Goal: Task Accomplishment & Management: Manage account settings

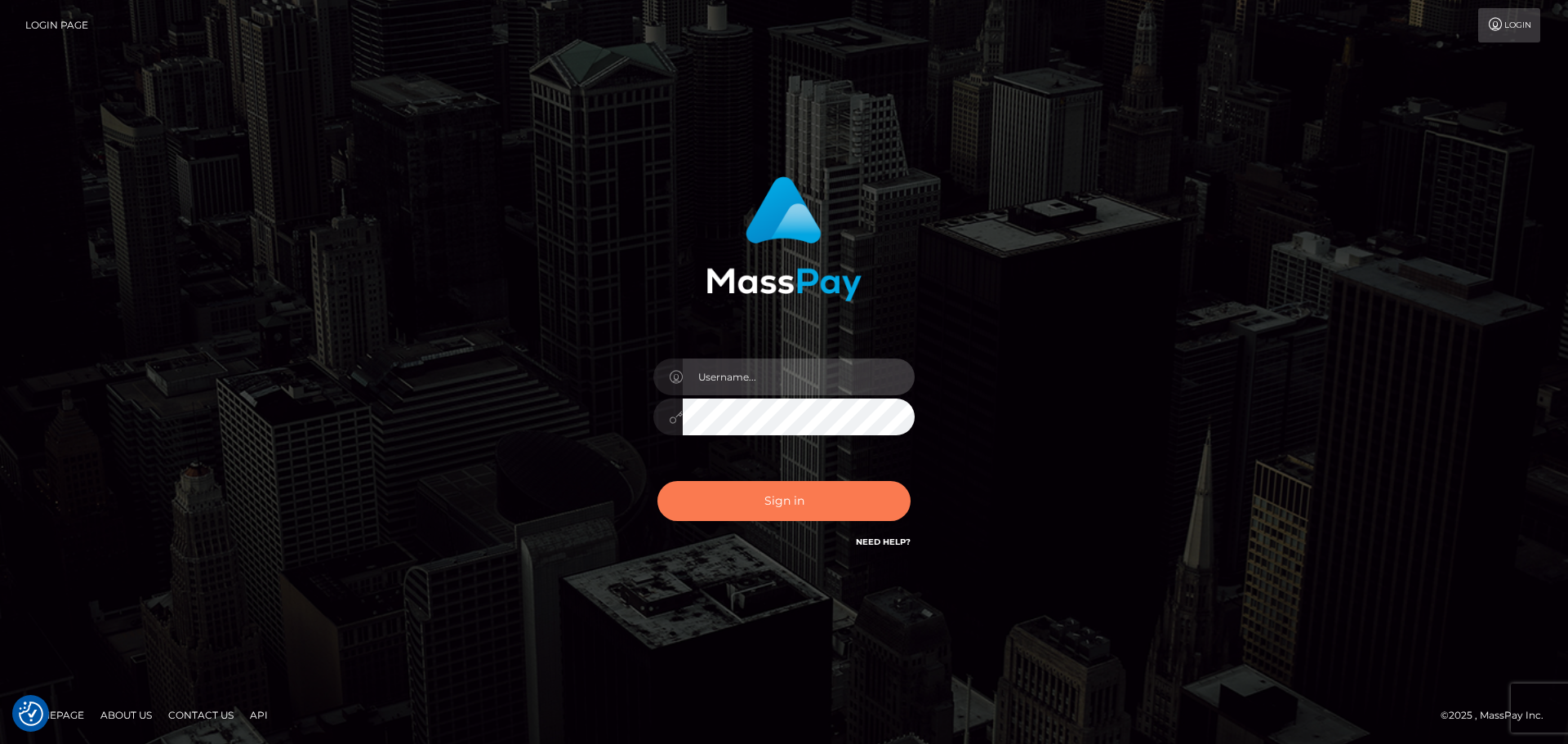
type input "hello.feetfinder"
click at [791, 500] on button "Sign in" at bounding box center [784, 501] width 253 height 40
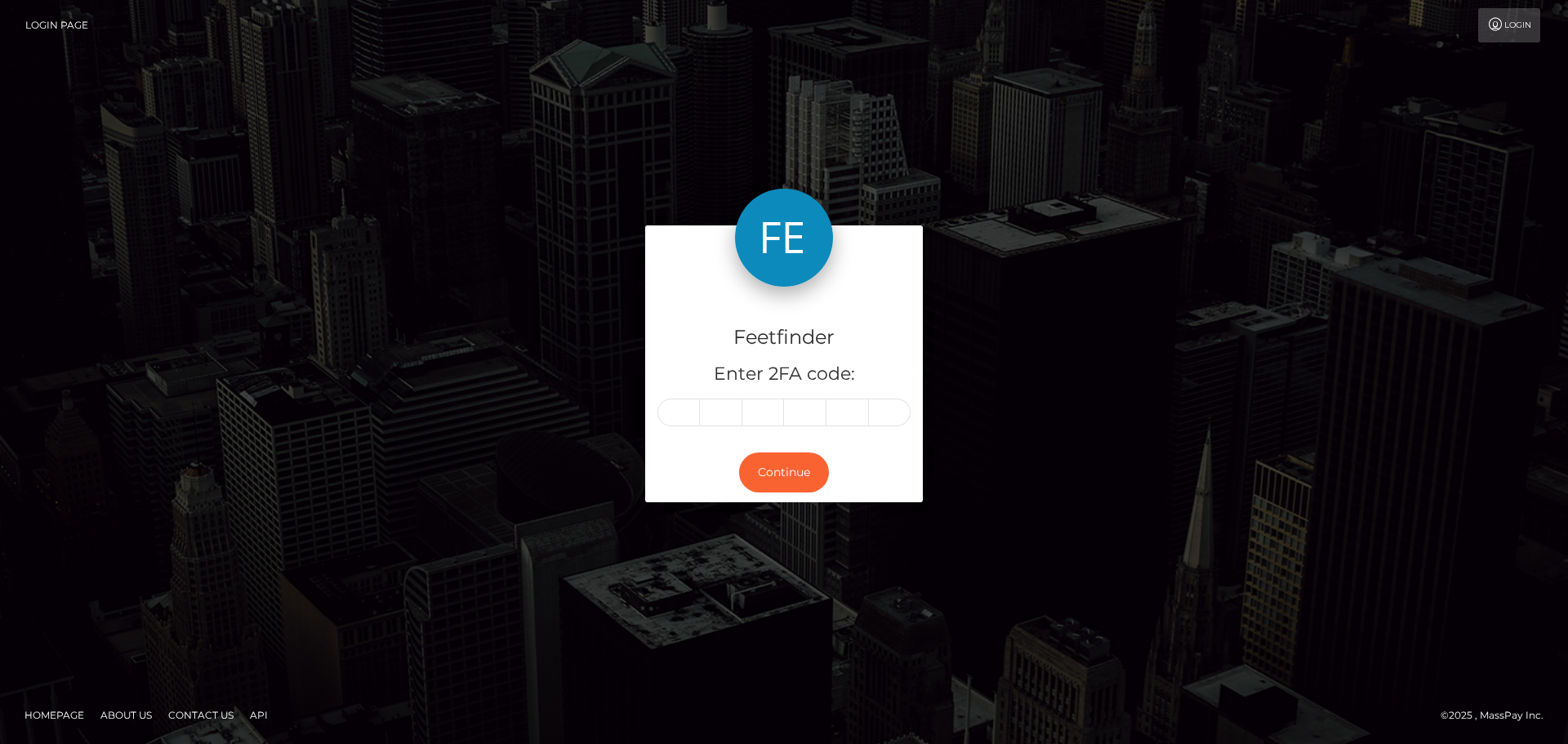
click at [684, 411] on input "text" at bounding box center [678, 413] width 43 height 28
type input "2"
type input "1"
type input "0"
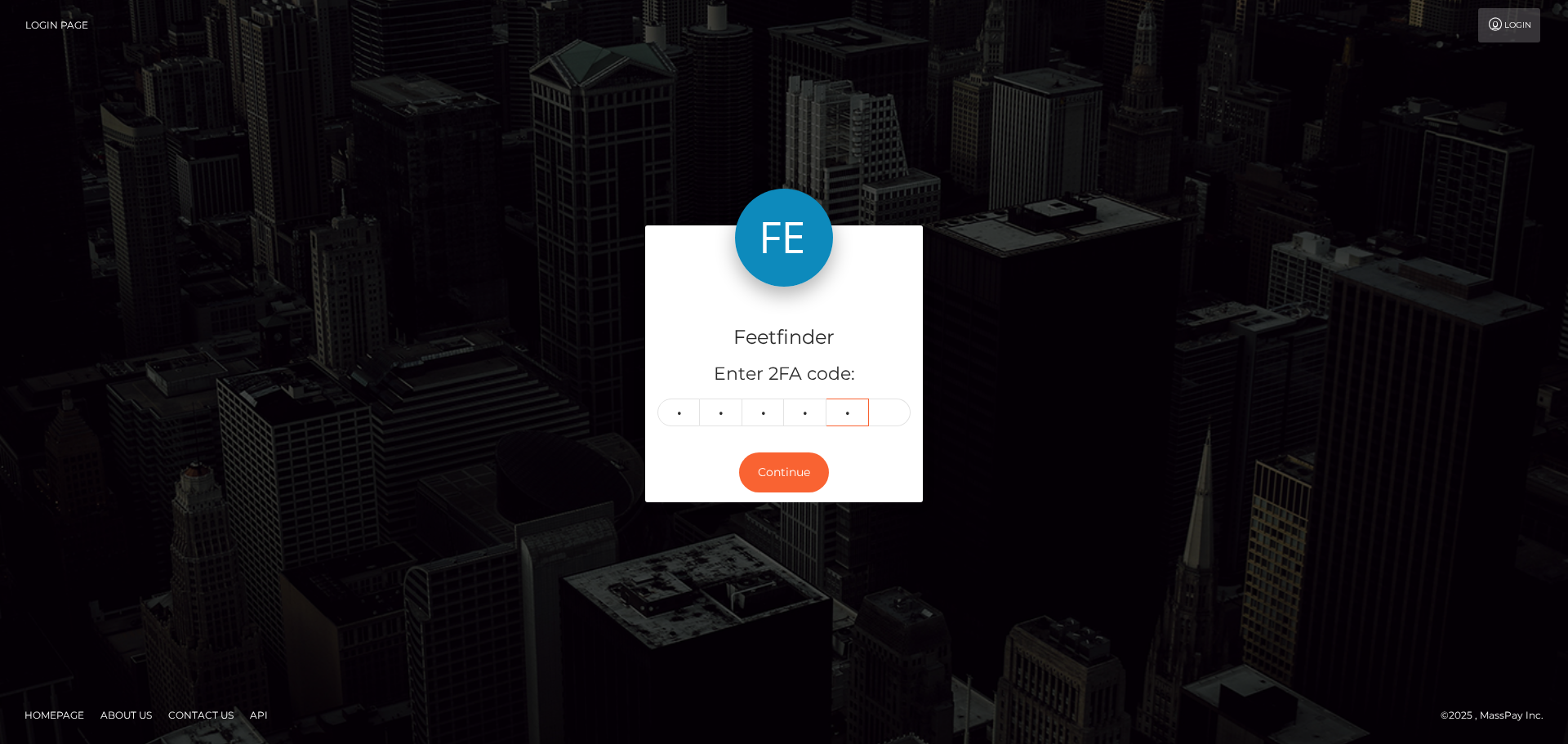
type input "4"
click at [1059, 338] on div "Feetfinder Enter 2FA code: 2 1 1 0 4 21104 Continue" at bounding box center [783, 372] width 931 height 293
click at [778, 469] on button "Continue" at bounding box center [784, 473] width 90 height 40
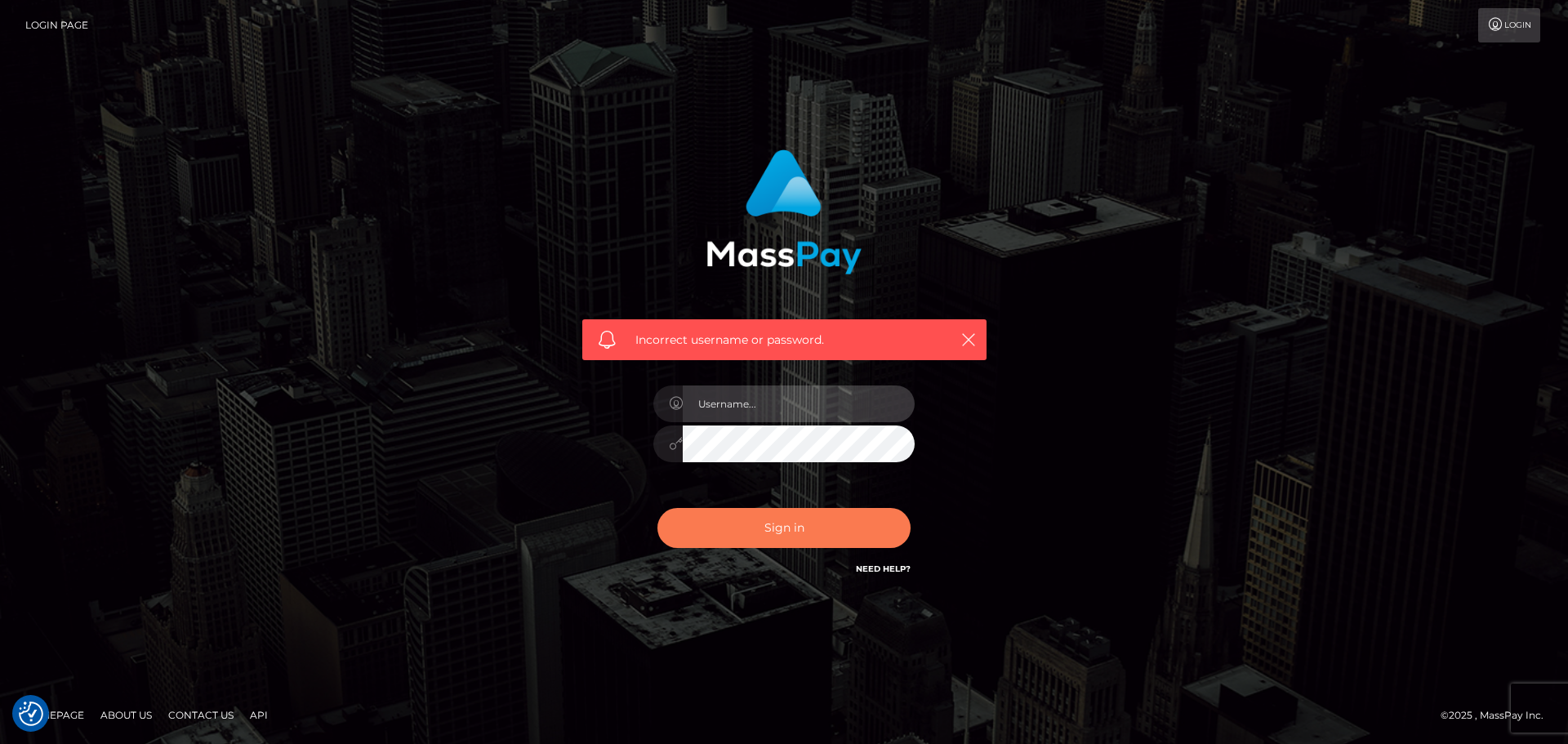
type input "hello.feetfinder"
click at [766, 540] on button "Sign in" at bounding box center [784, 528] width 253 height 40
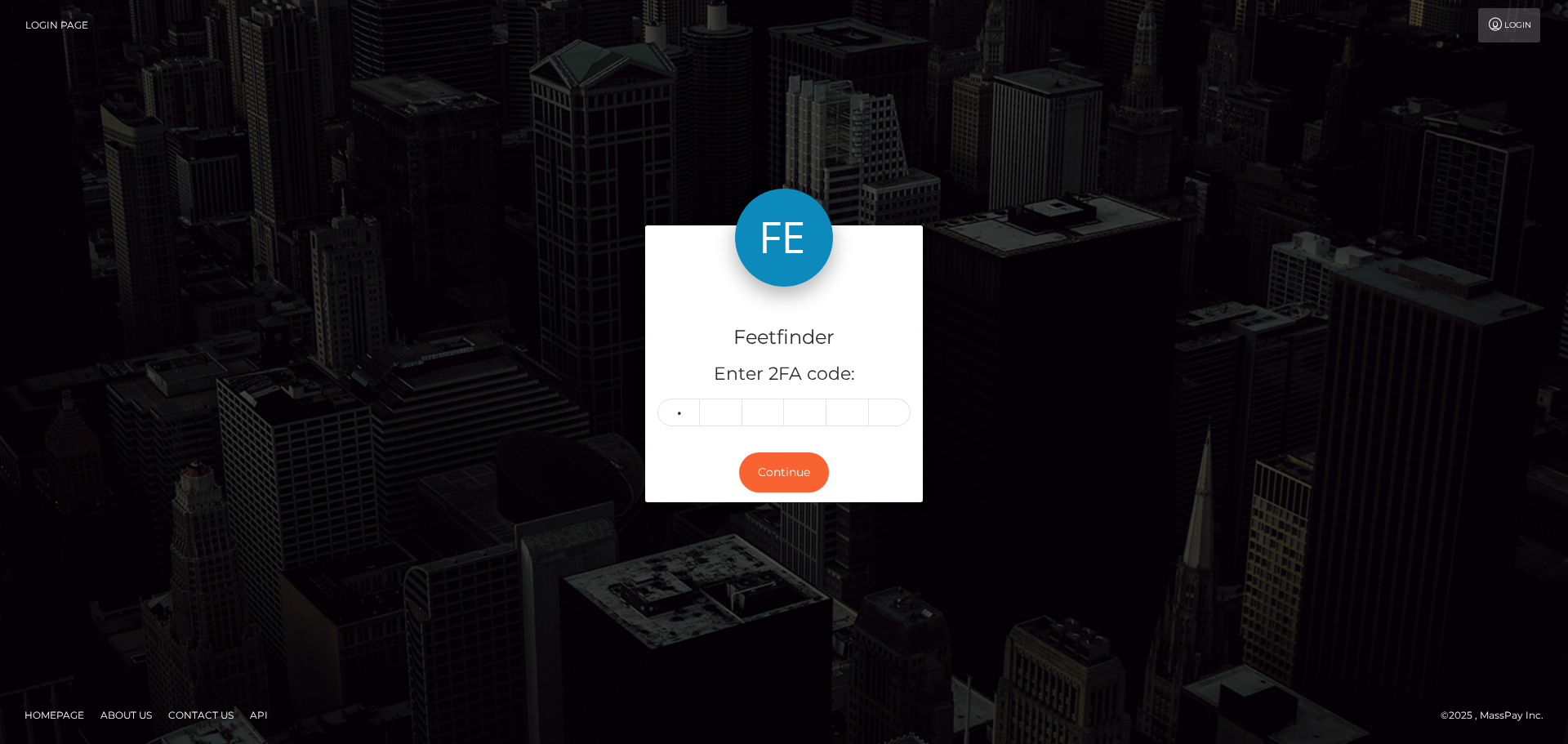
type input "0"
type input "9"
type input "0"
type input "4"
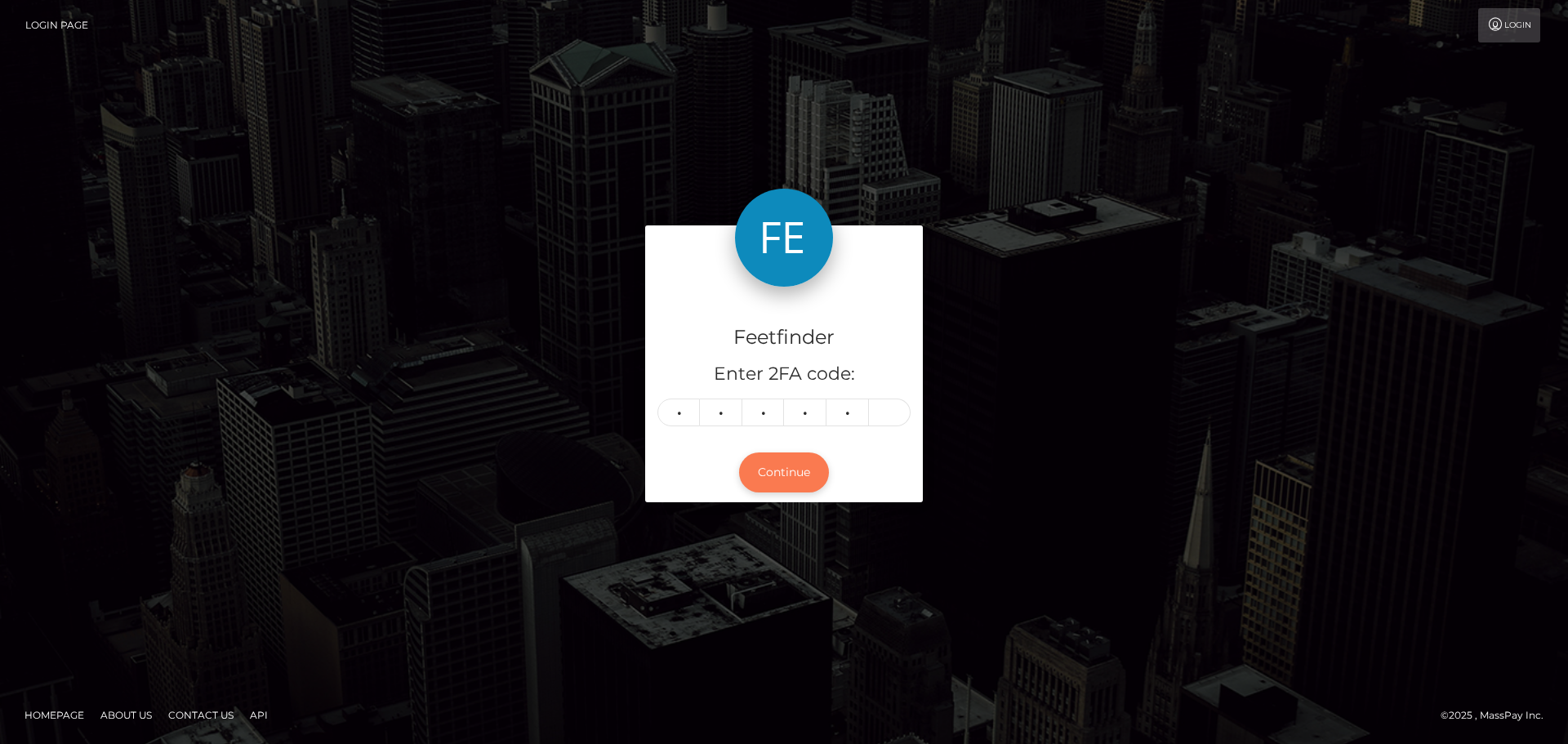
click at [802, 482] on button "Continue" at bounding box center [784, 473] width 90 height 40
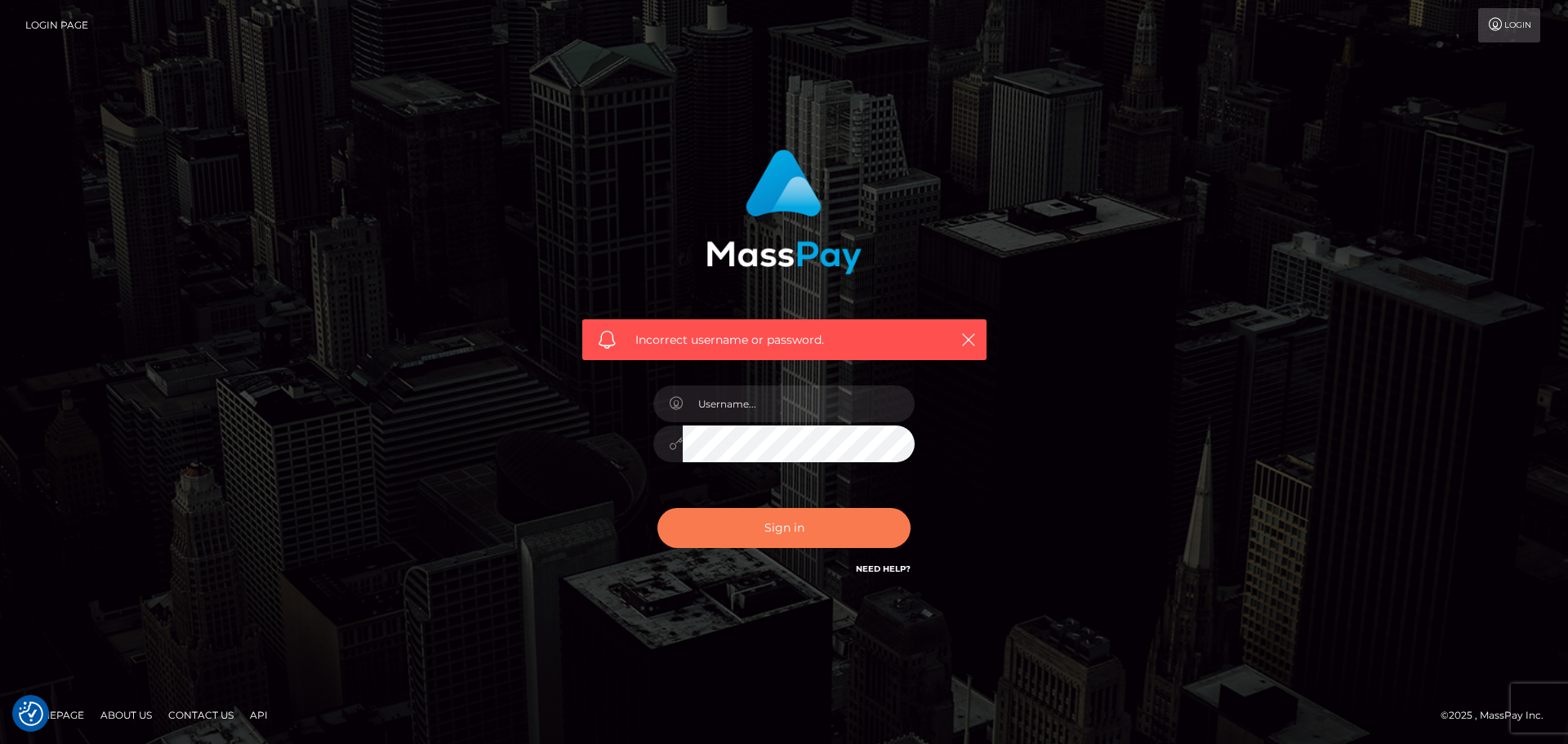
type input "hello.feetfinder"
click at [781, 518] on button "Sign in" at bounding box center [784, 528] width 253 height 40
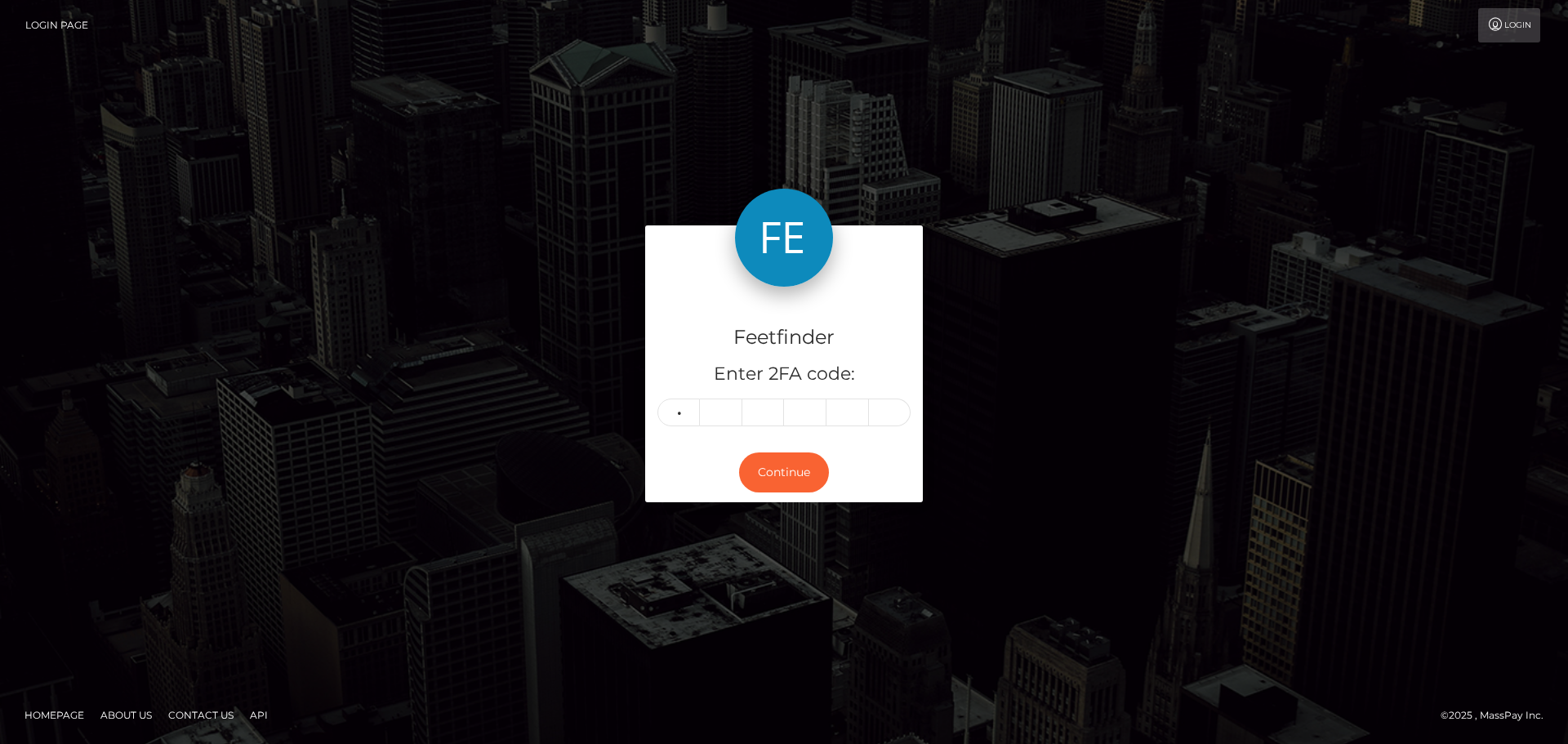
type input "0"
type input "9"
type input "0"
type input "4"
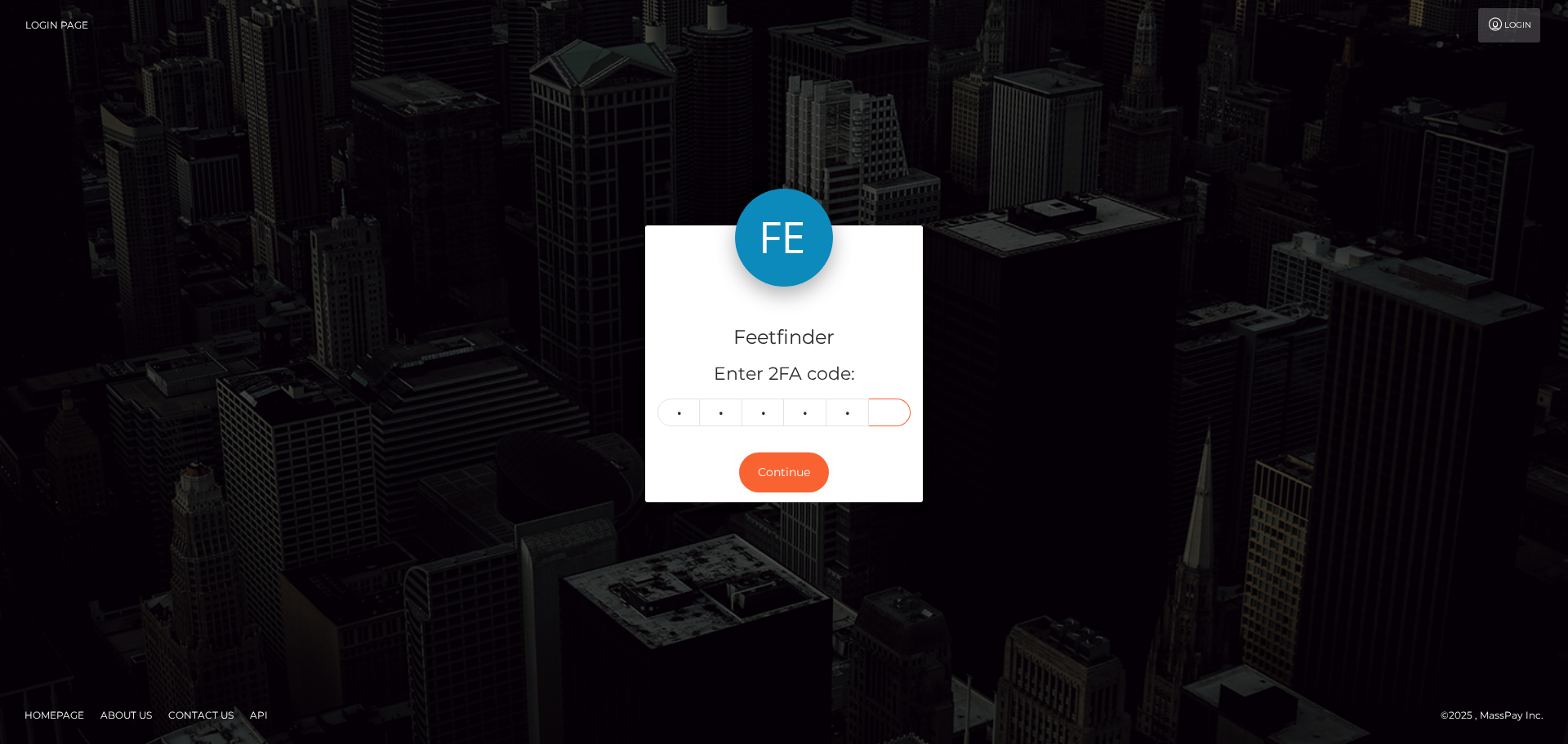
type input "8"
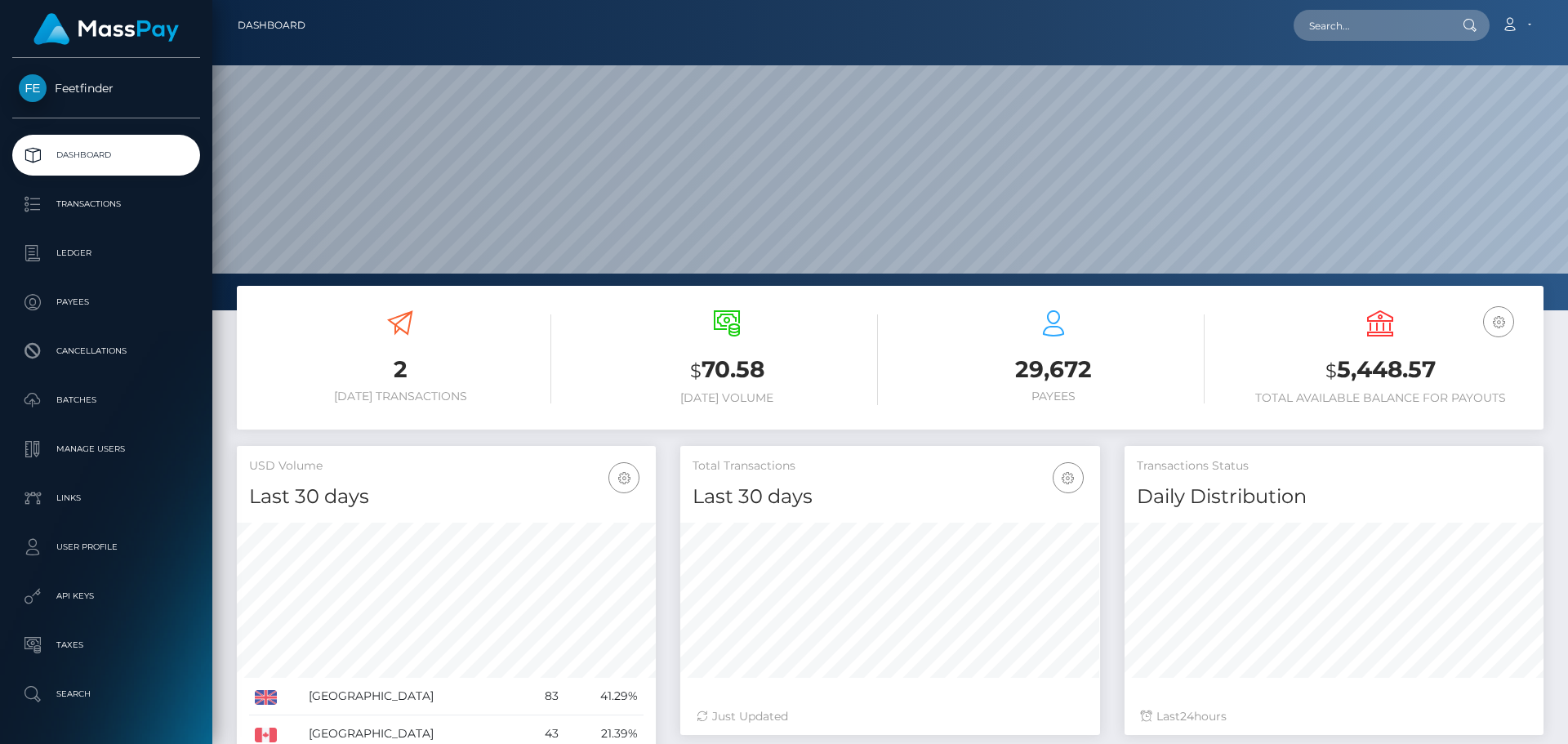
scroll to position [290, 420]
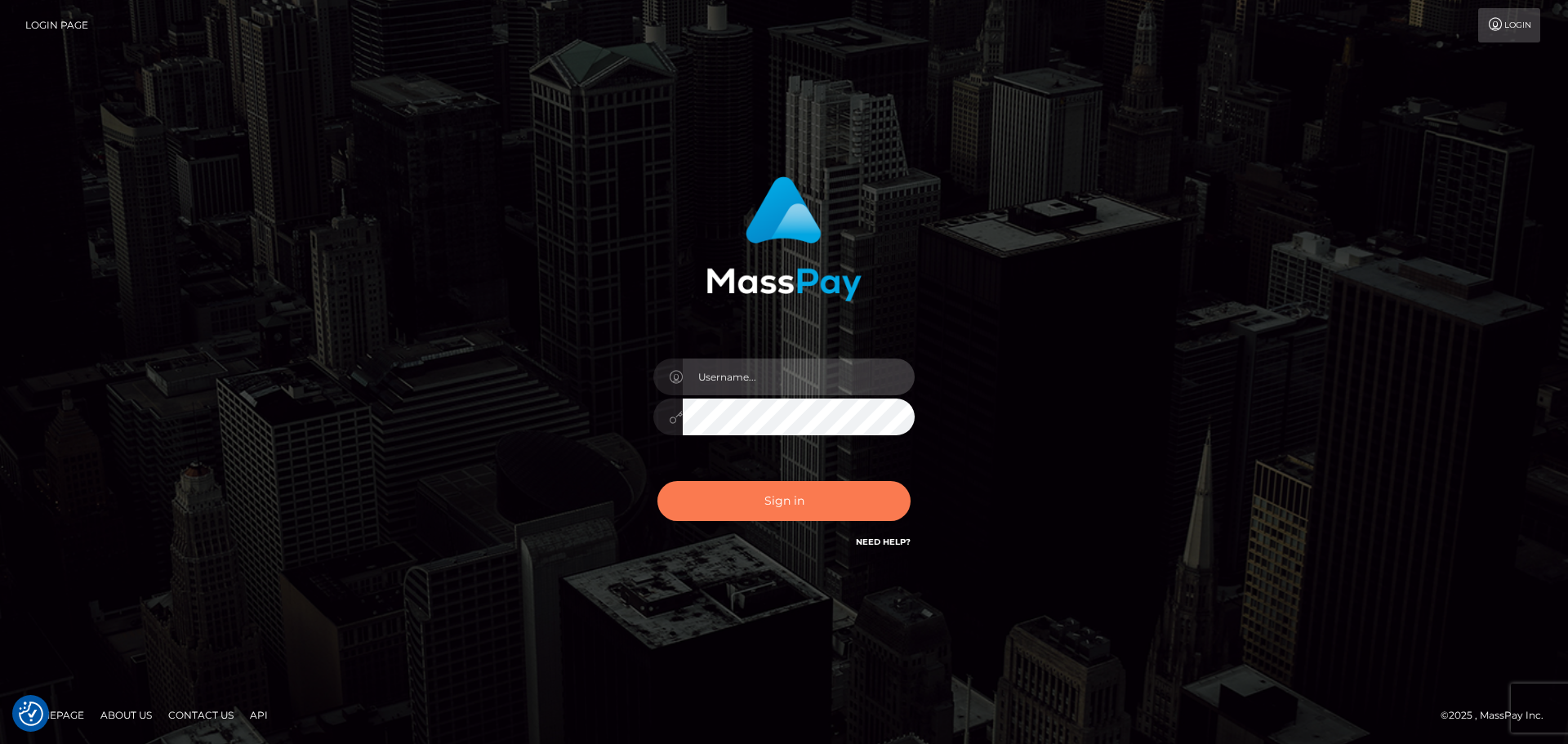
type input "hello.feetfinder"
click at [791, 517] on button "Sign in" at bounding box center [784, 501] width 253 height 40
type input "hello.feetfinder"
drag, startPoint x: 810, startPoint y: 509, endPoint x: 797, endPoint y: 499, distance: 16.4
click at [810, 508] on button "Sign in" at bounding box center [784, 501] width 253 height 40
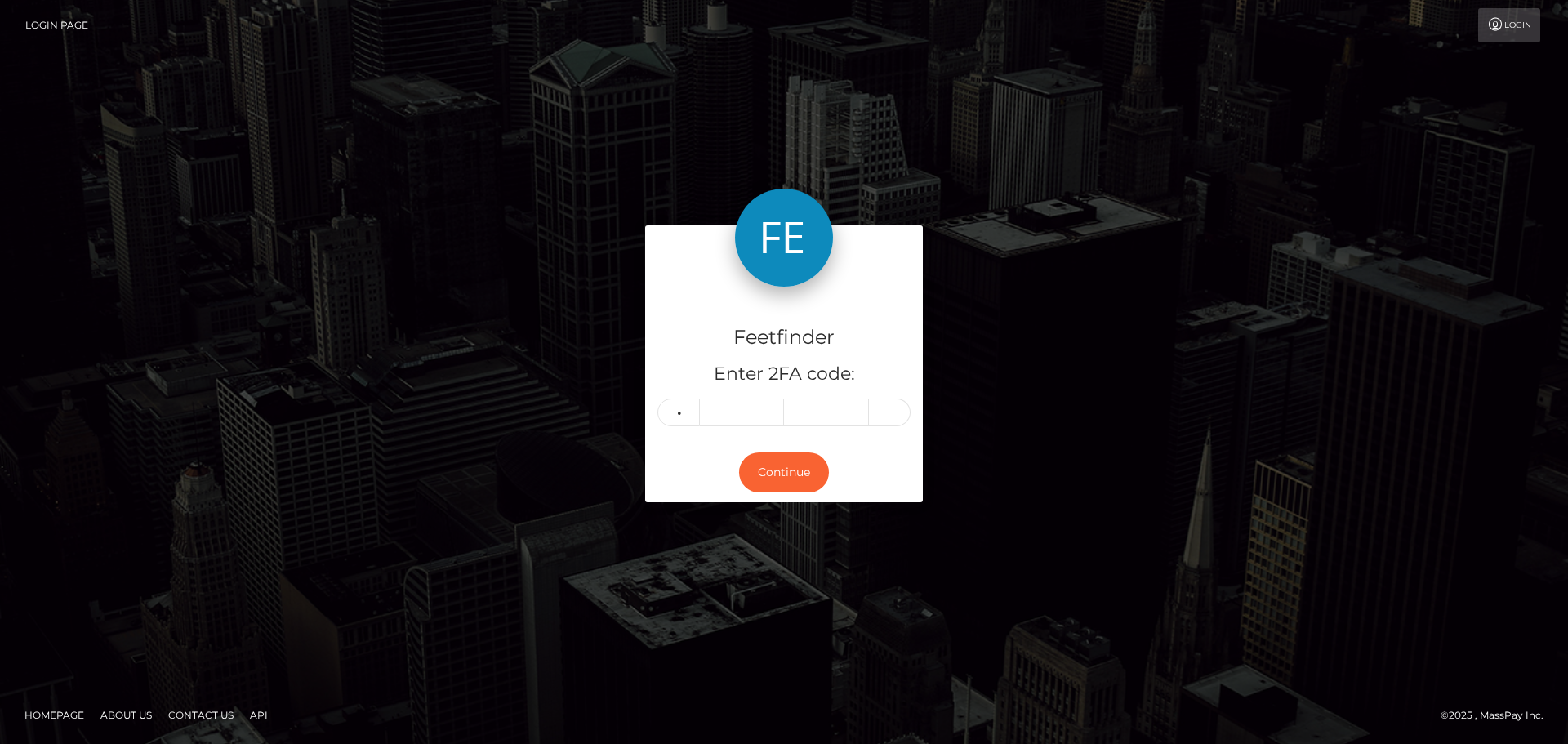
type input "3"
type input "7"
type input "1"
type input "3"
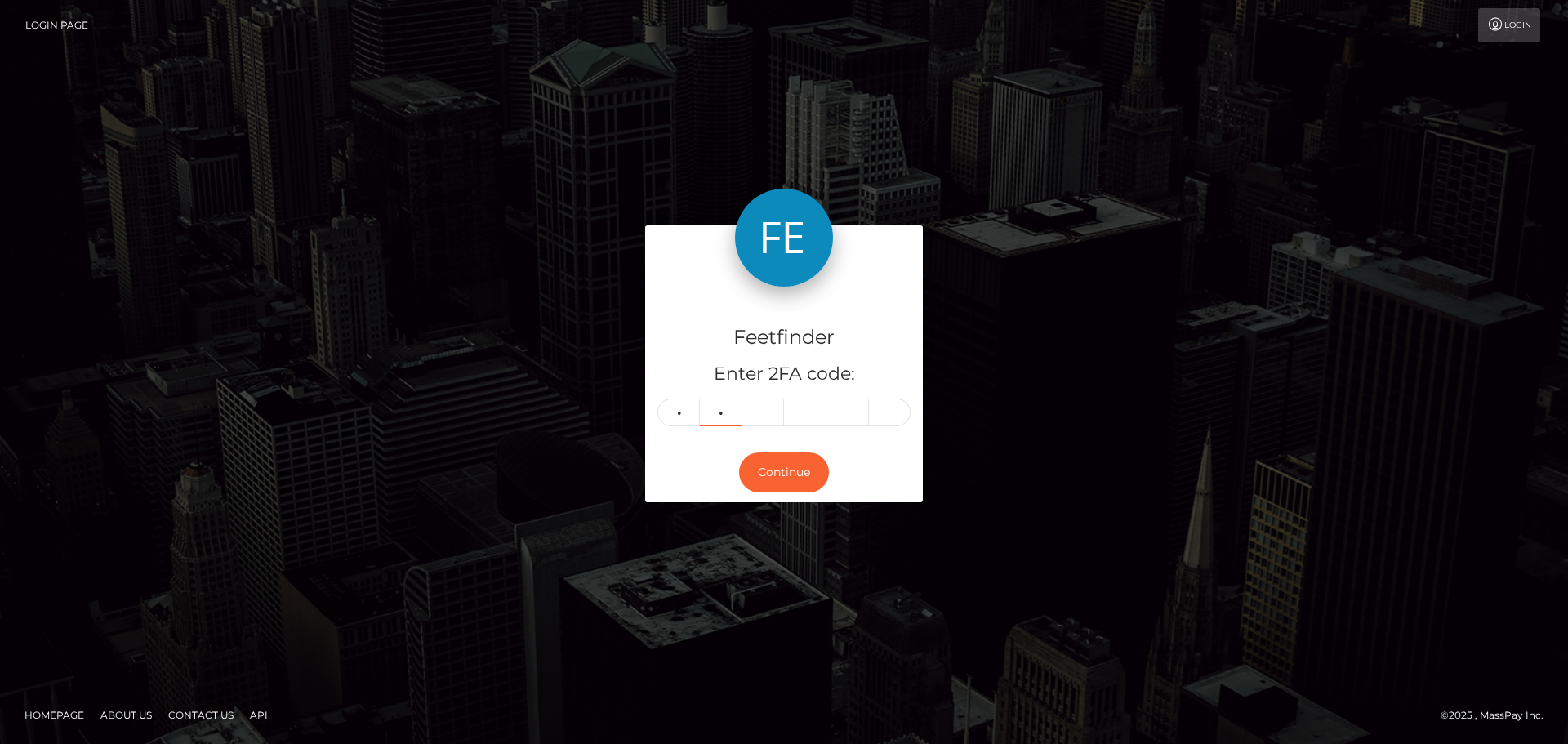
type input "7"
type input "1"
type input "3"
type input "7"
type input "3"
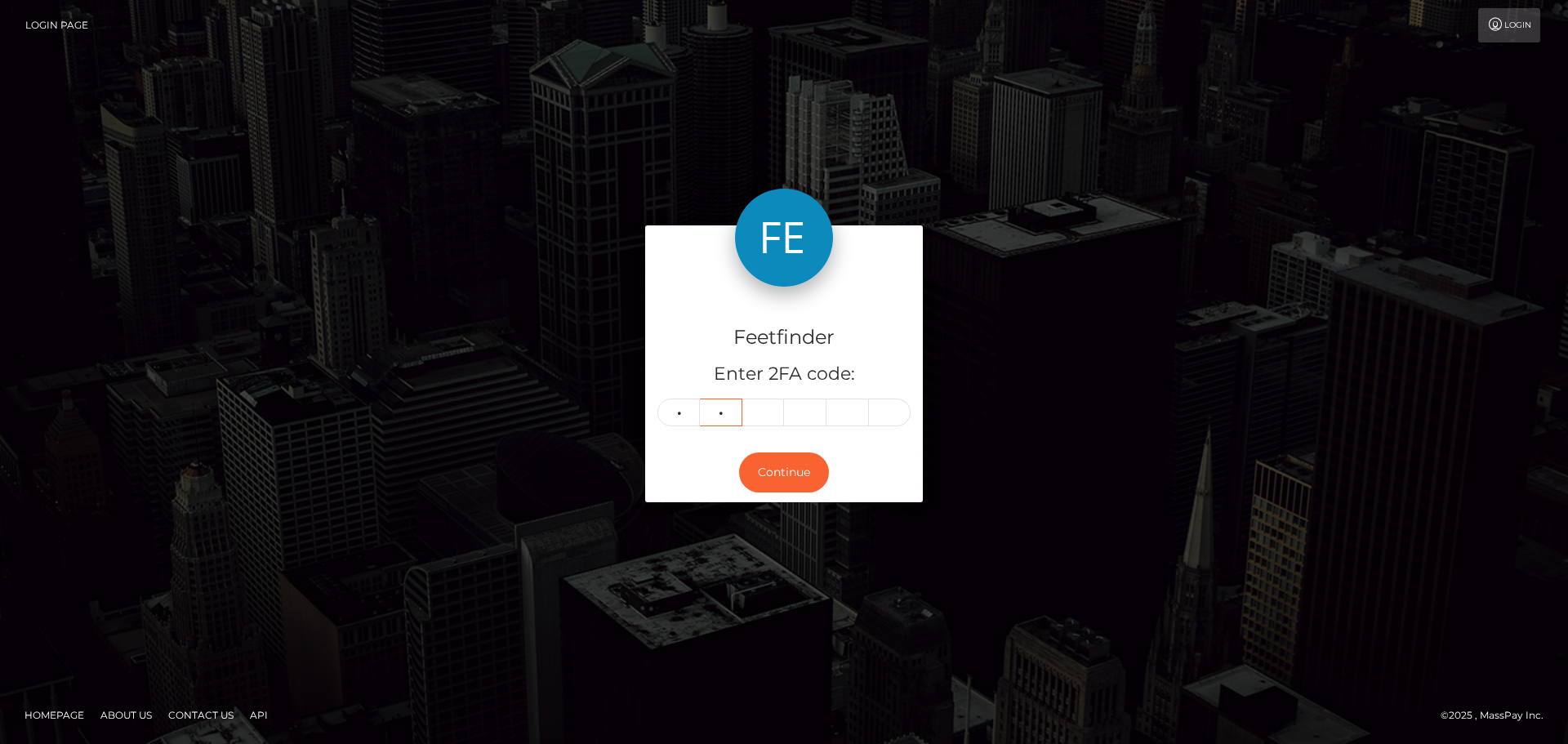
type input "7"
type input "1"
type input "3"
type input "5"
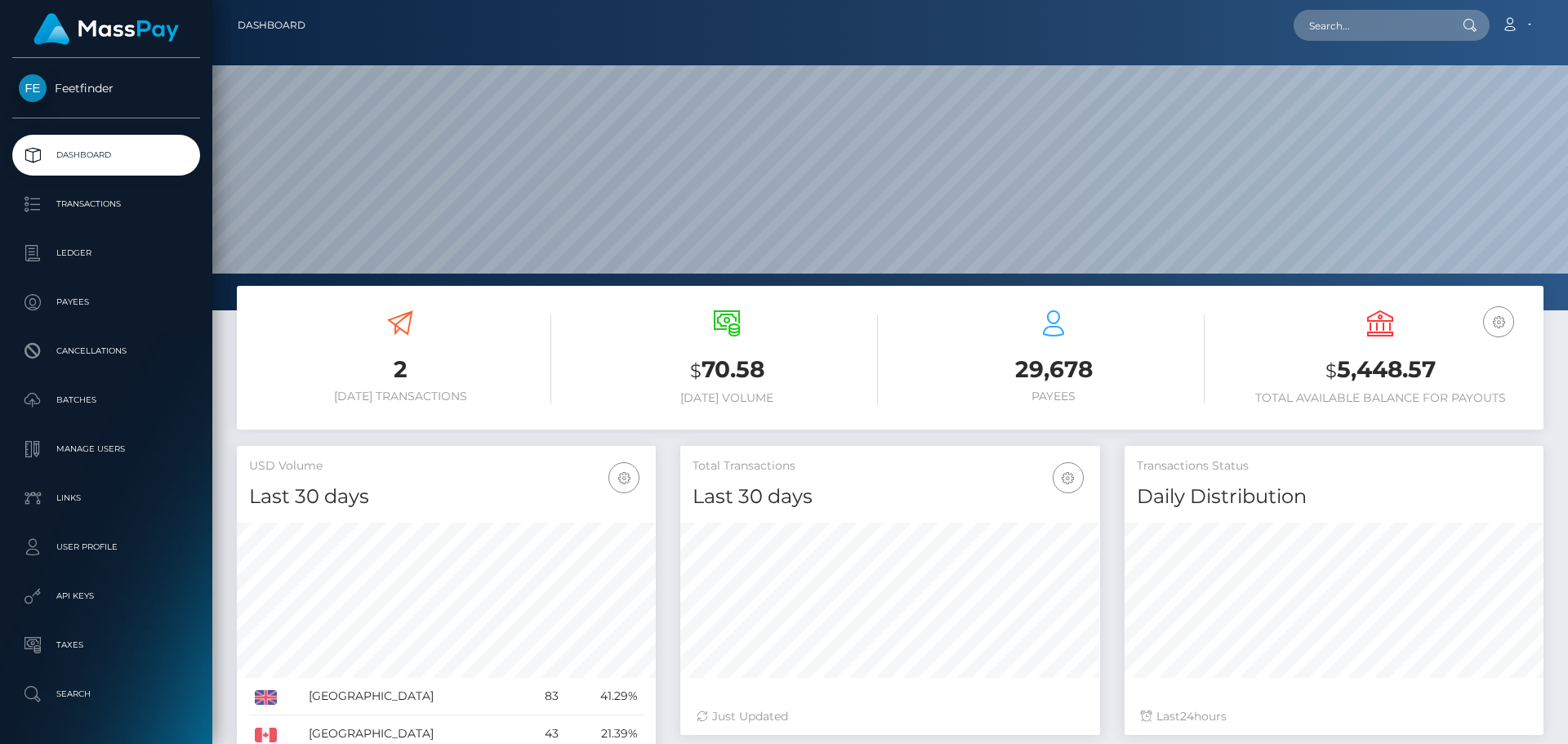
scroll to position [290, 420]
drag, startPoint x: 1322, startPoint y: 380, endPoint x: 1474, endPoint y: 380, distance: 152.0
click at [1474, 380] on h3 "$ 5,448.57" at bounding box center [1380, 371] width 302 height 33
copy h3 "$ 5,448.57"
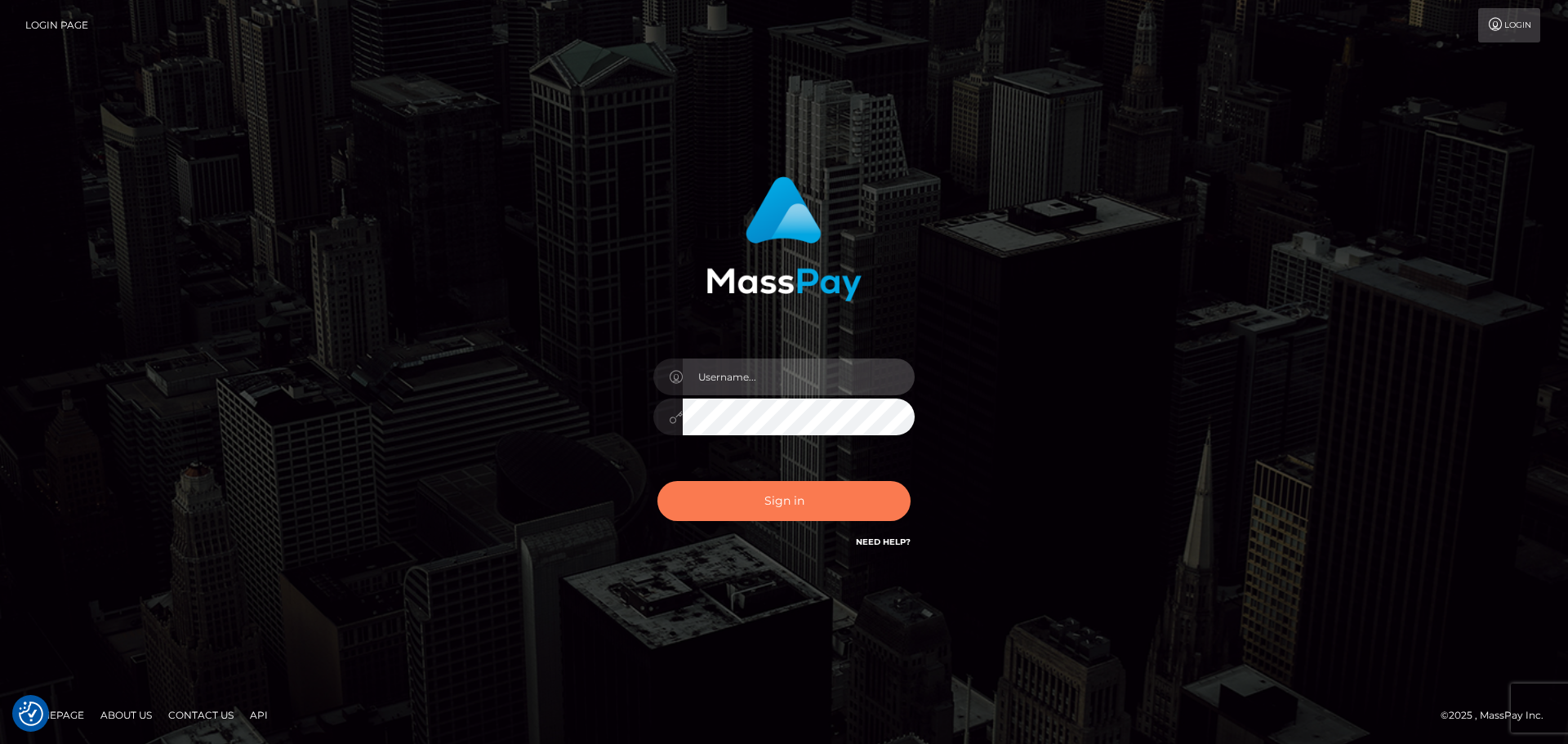
type input "hello.feetfinder"
click at [825, 492] on button "Sign in" at bounding box center [784, 501] width 253 height 40
type input "hello.feetfinder"
click at [857, 514] on button "Sign in" at bounding box center [784, 501] width 253 height 40
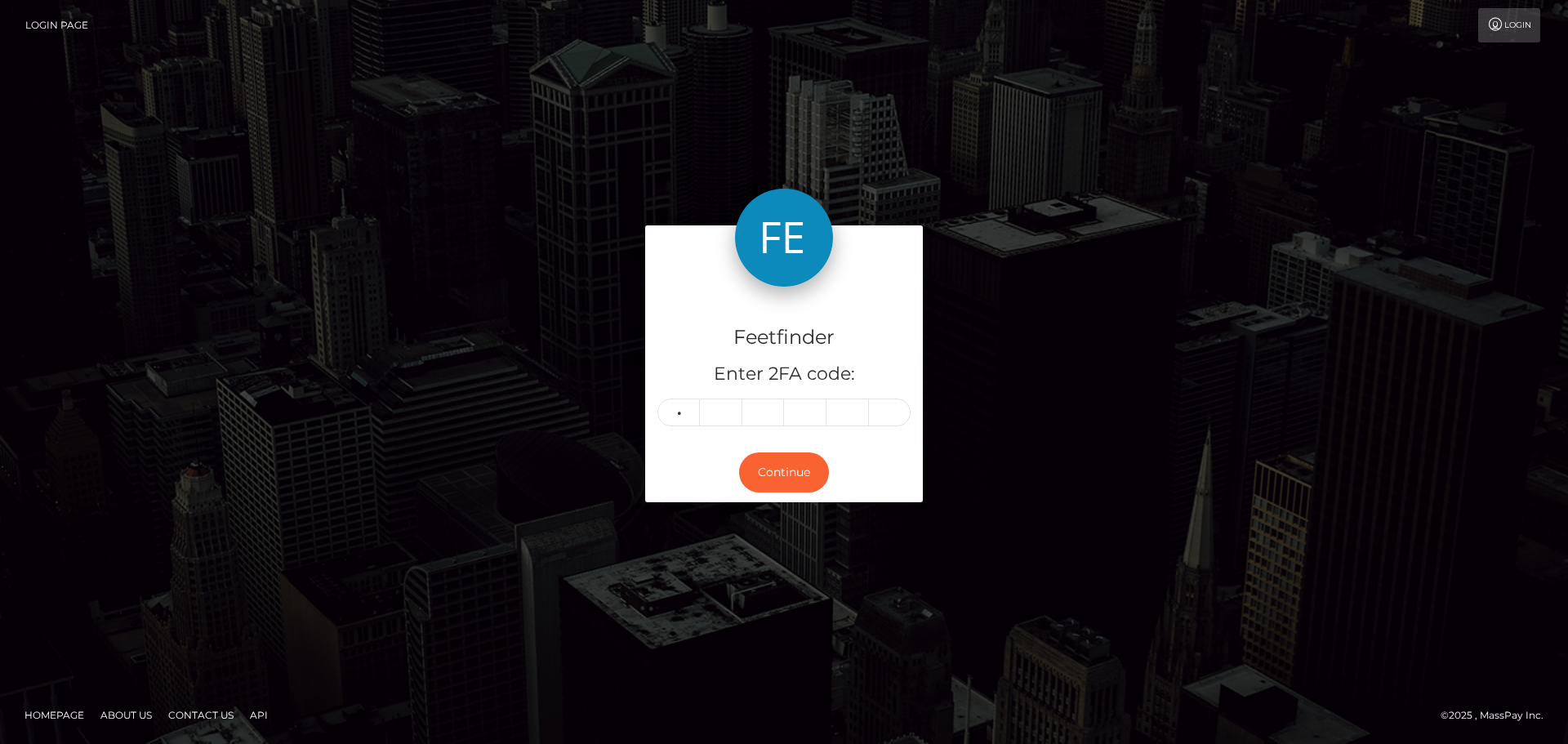
type input "1"
type input "9"
type input "1"
type input "8"
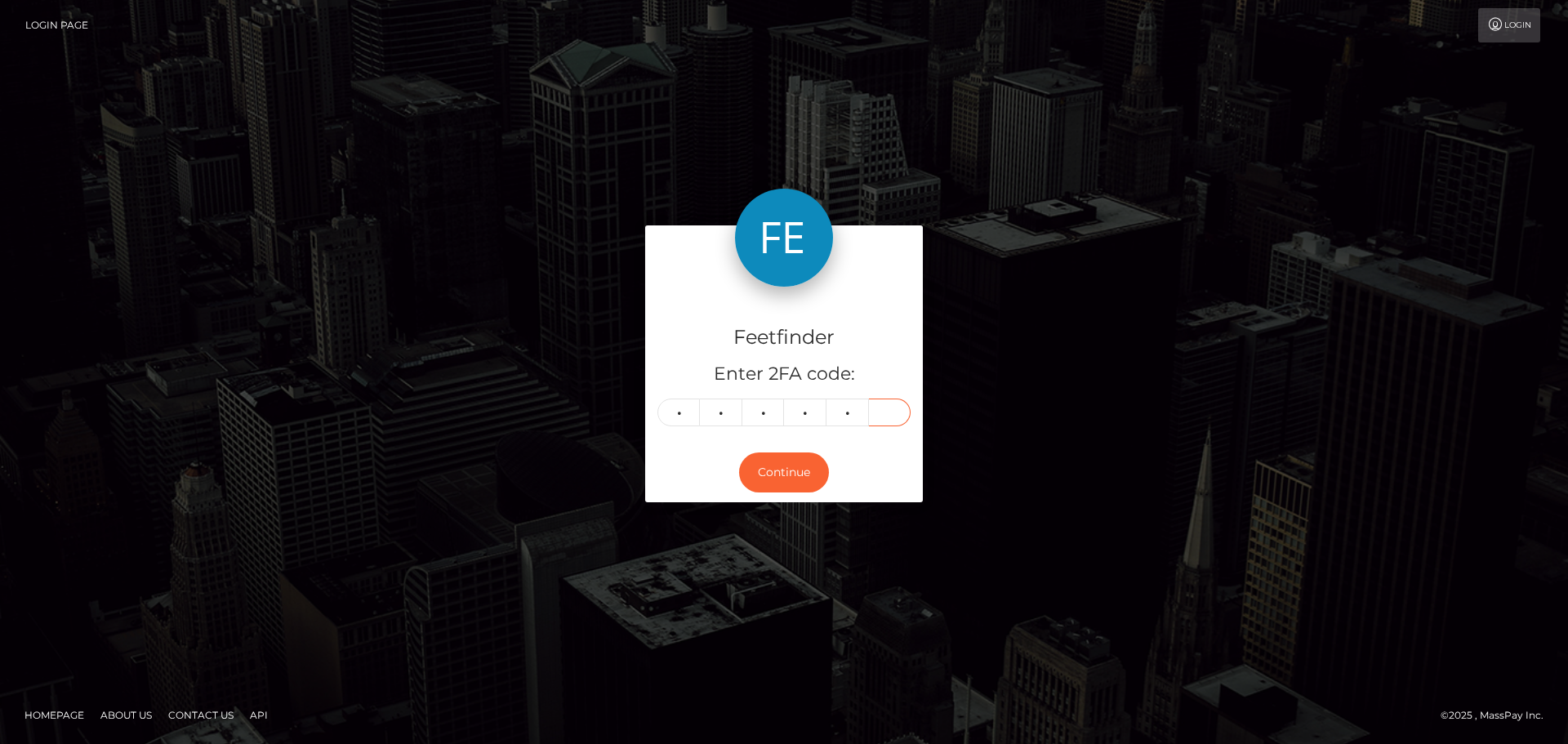
type input "0"
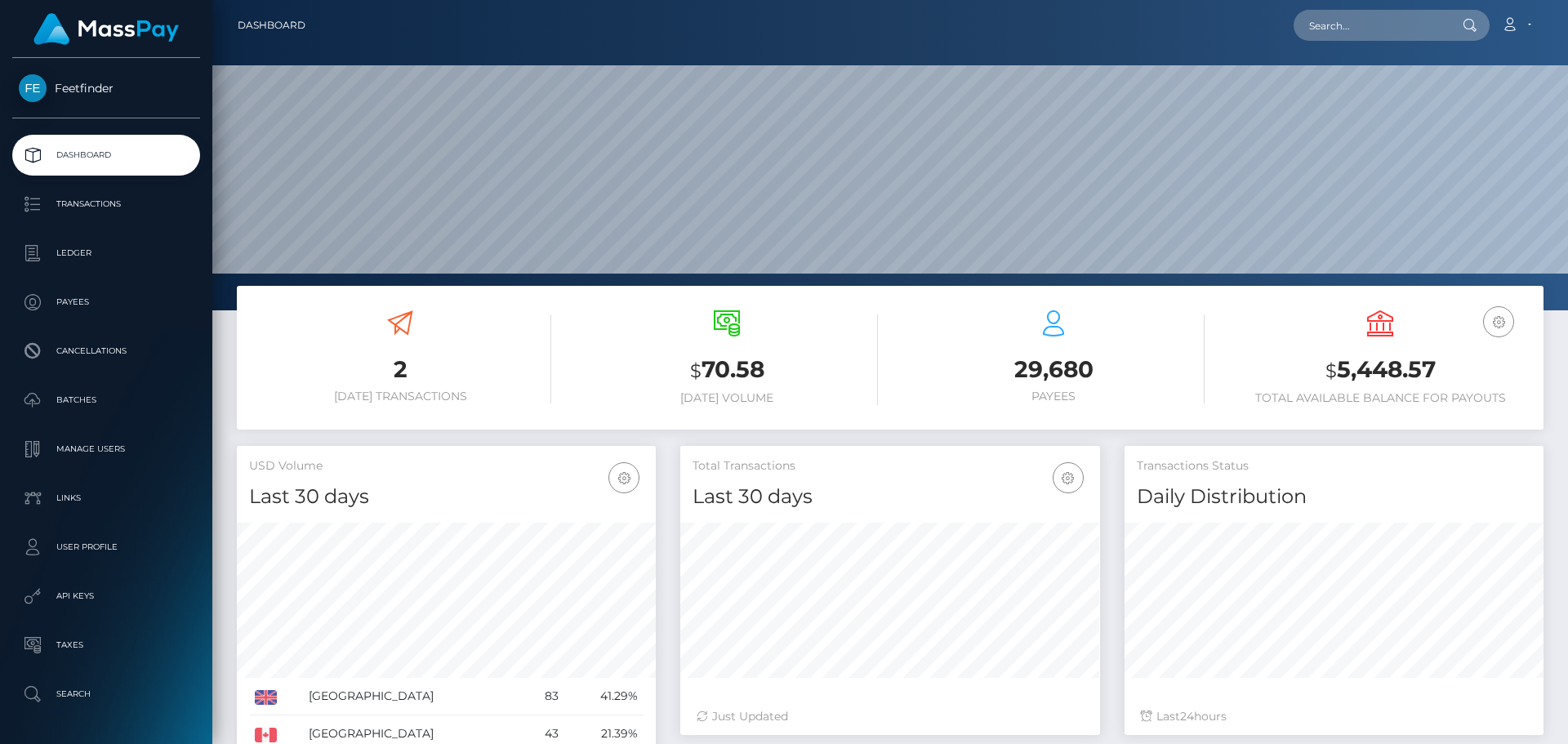
scroll to position [290, 420]
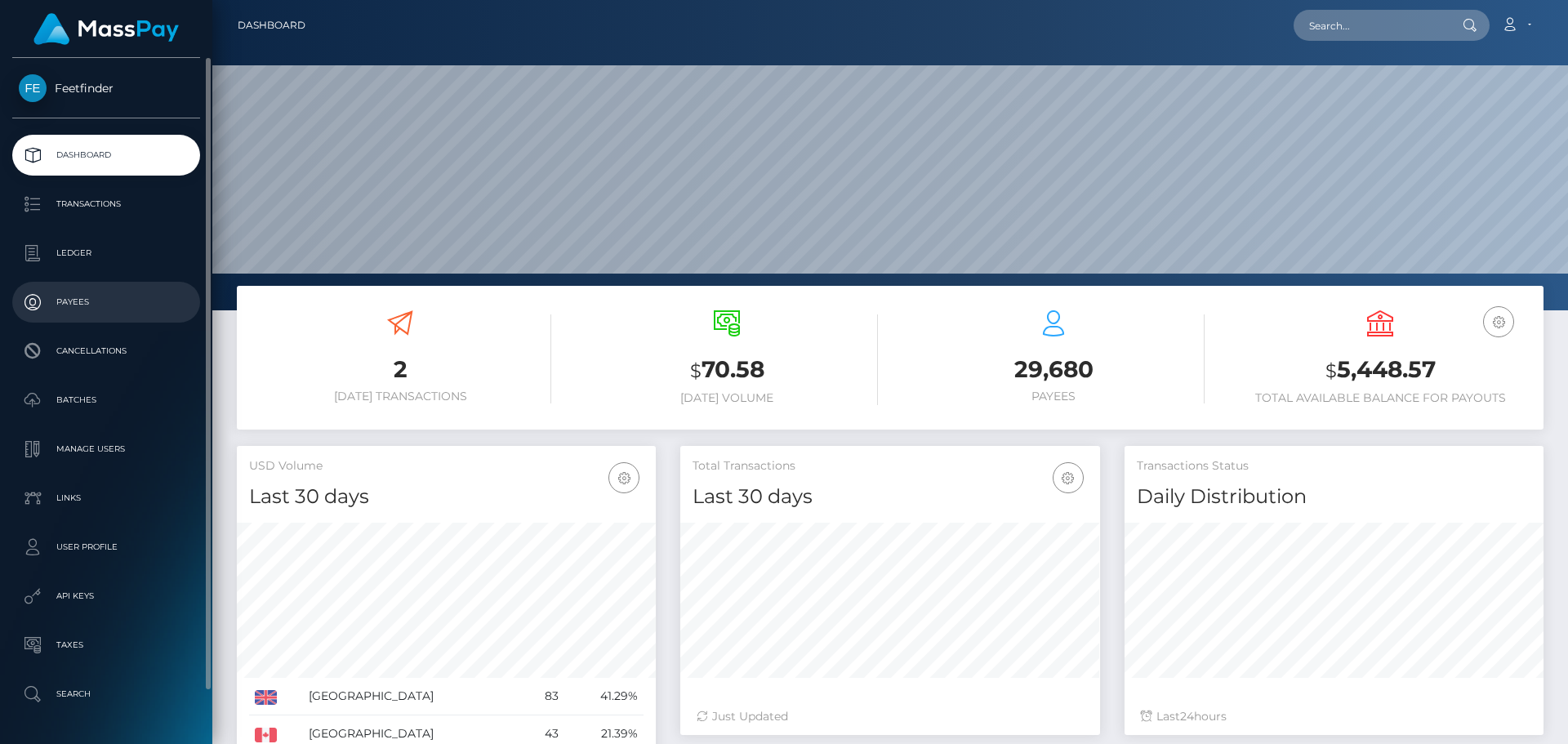
click at [106, 309] on p "Payees" at bounding box center [106, 302] width 175 height 24
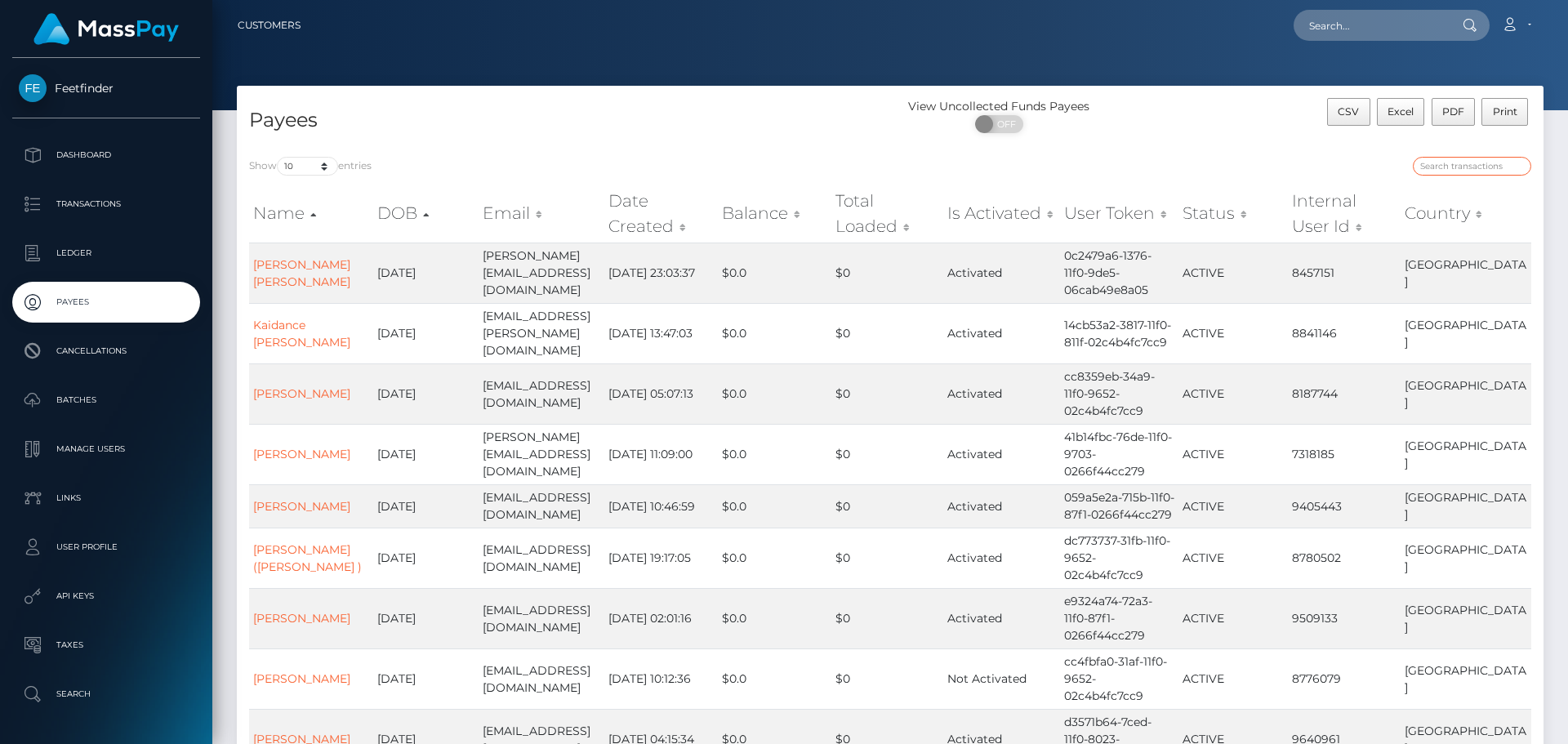
click at [1437, 165] on input "search" at bounding box center [1472, 165] width 118 height 18
paste input "1c98f8a6-778a-11f0-9703-0266f44cc279"
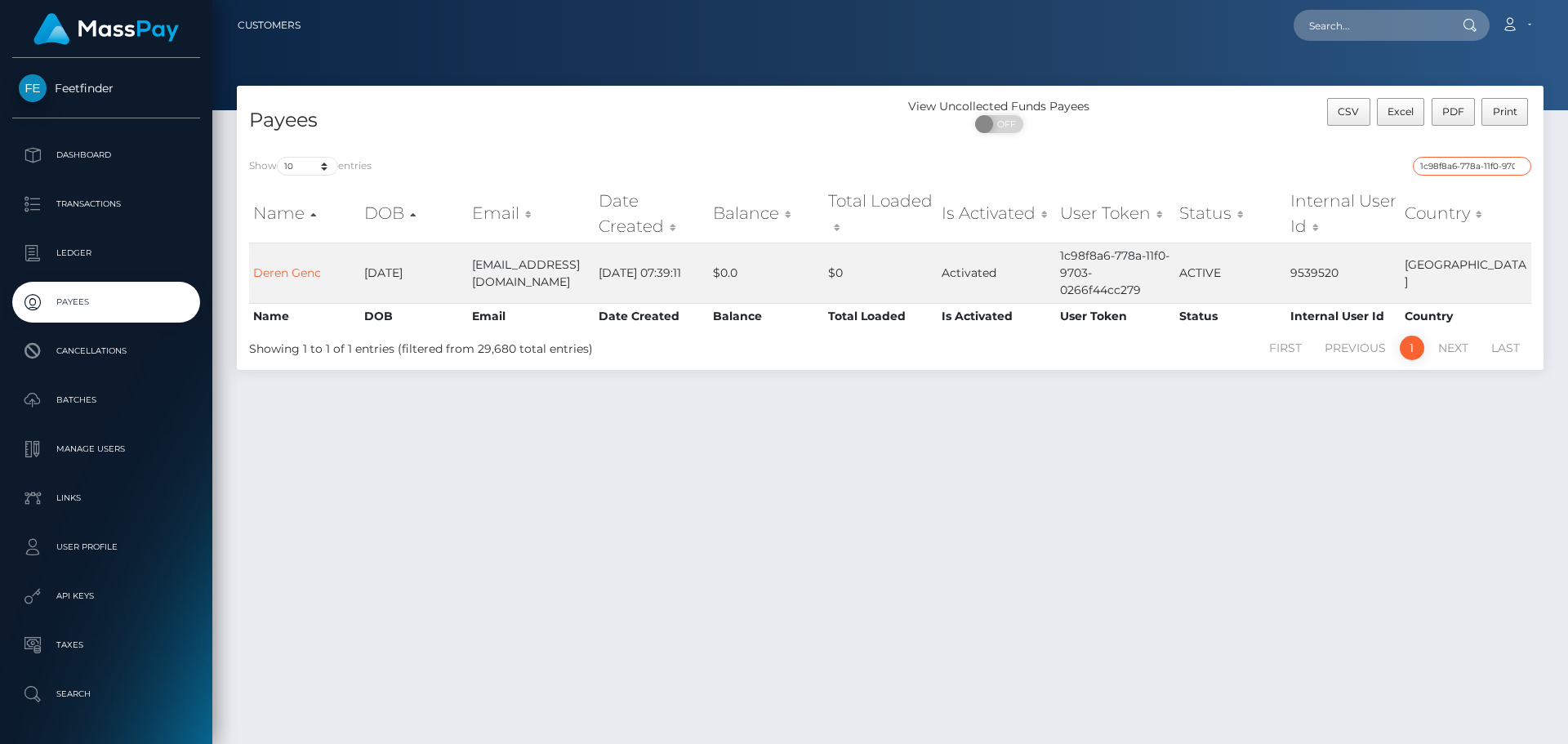
click at [1458, 170] on input "1c98f8a6-778a-11f0-9703-0266f44cc279" at bounding box center [1472, 165] width 118 height 18
paste input "481710dd-59bd-11f0-b1fb-02a8c2768cb"
click at [1462, 165] on input "481710dd-59bd-11f0-b1fb-02a8c2768cb9" at bounding box center [1472, 165] width 118 height 18
paste input "04979ccc-80a6-11f0-8023-0266f44cc27"
click at [1460, 174] on input "04979ccc-80a6-11f0-8023-0266f44cc279" at bounding box center [1472, 165] width 118 height 18
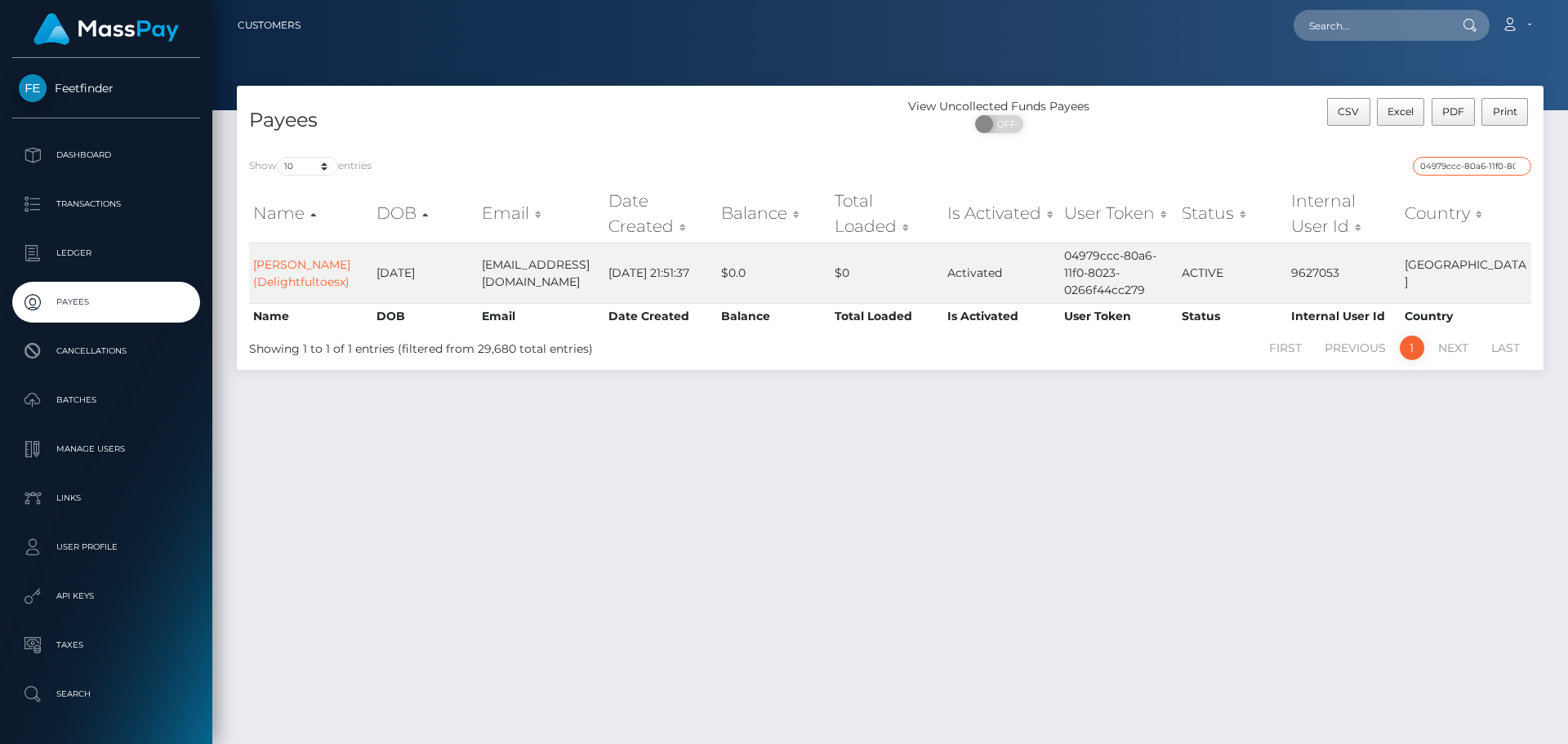
paste input "6226a5f8-84ec"
click at [1481, 163] on input "6226a5f8-84ec-11f0-8023-0266f44cc279" at bounding box center [1472, 165] width 118 height 18
paste input "fc3b2df1-76b3-11f0-970"
click at [1454, 177] on div "fc3b2df1-76b3-11f0-9703-0266f44cc279" at bounding box center [1218, 168] width 629 height 23
click at [1460, 171] on input "fc3b2df1-76b3-11f0-9703-0266f44cc279" at bounding box center [1472, 165] width 118 height 18
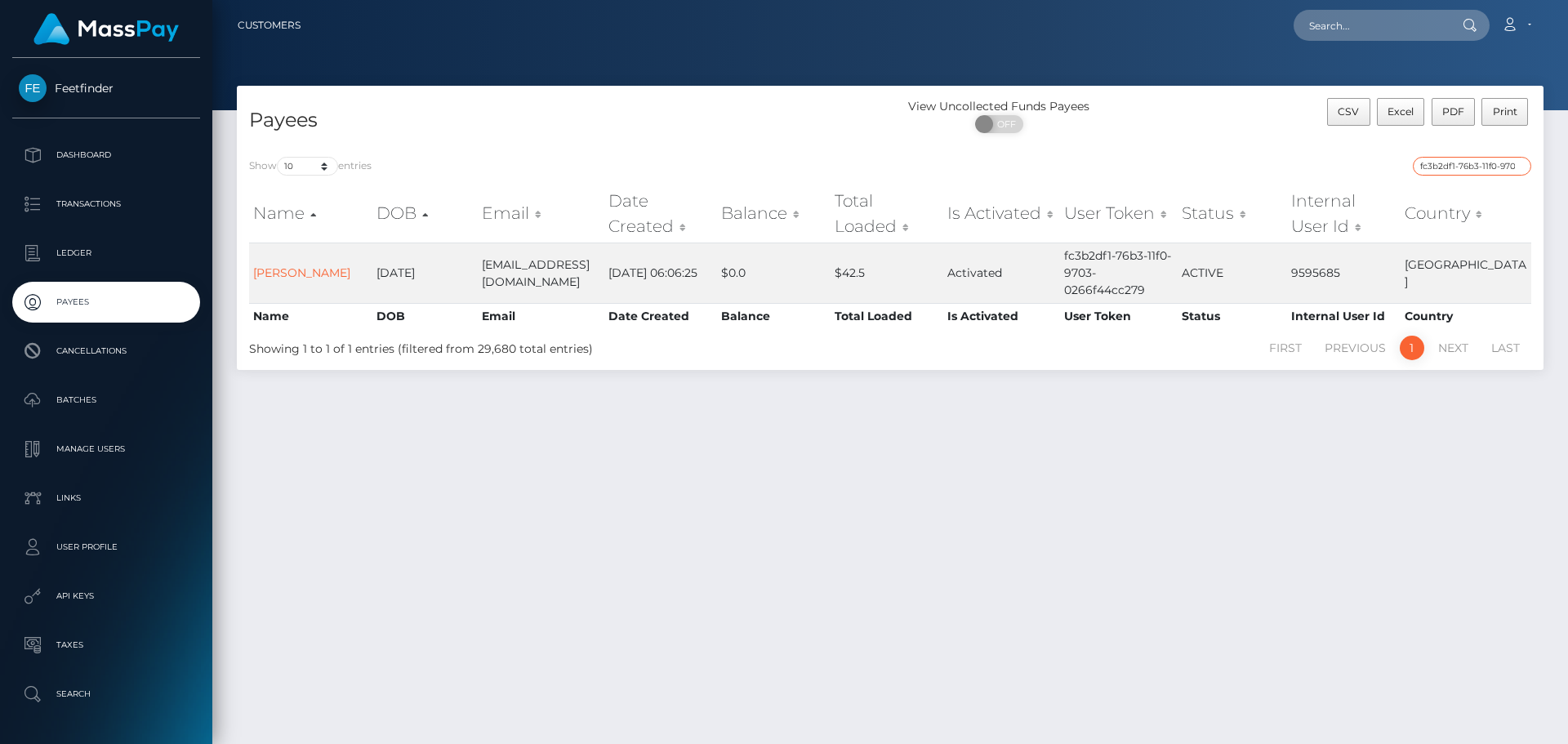
paste input "a7c39cf2-8bf9-11f0-bd85-0694aced620b"
click at [1457, 169] on input "a7c39cf2-8bf9-11f0-bd85-0694aced620b" at bounding box center [1472, 165] width 118 height 18
paste input "331dccaa-371d-11f0-811f-02c4b4fc7cc9"
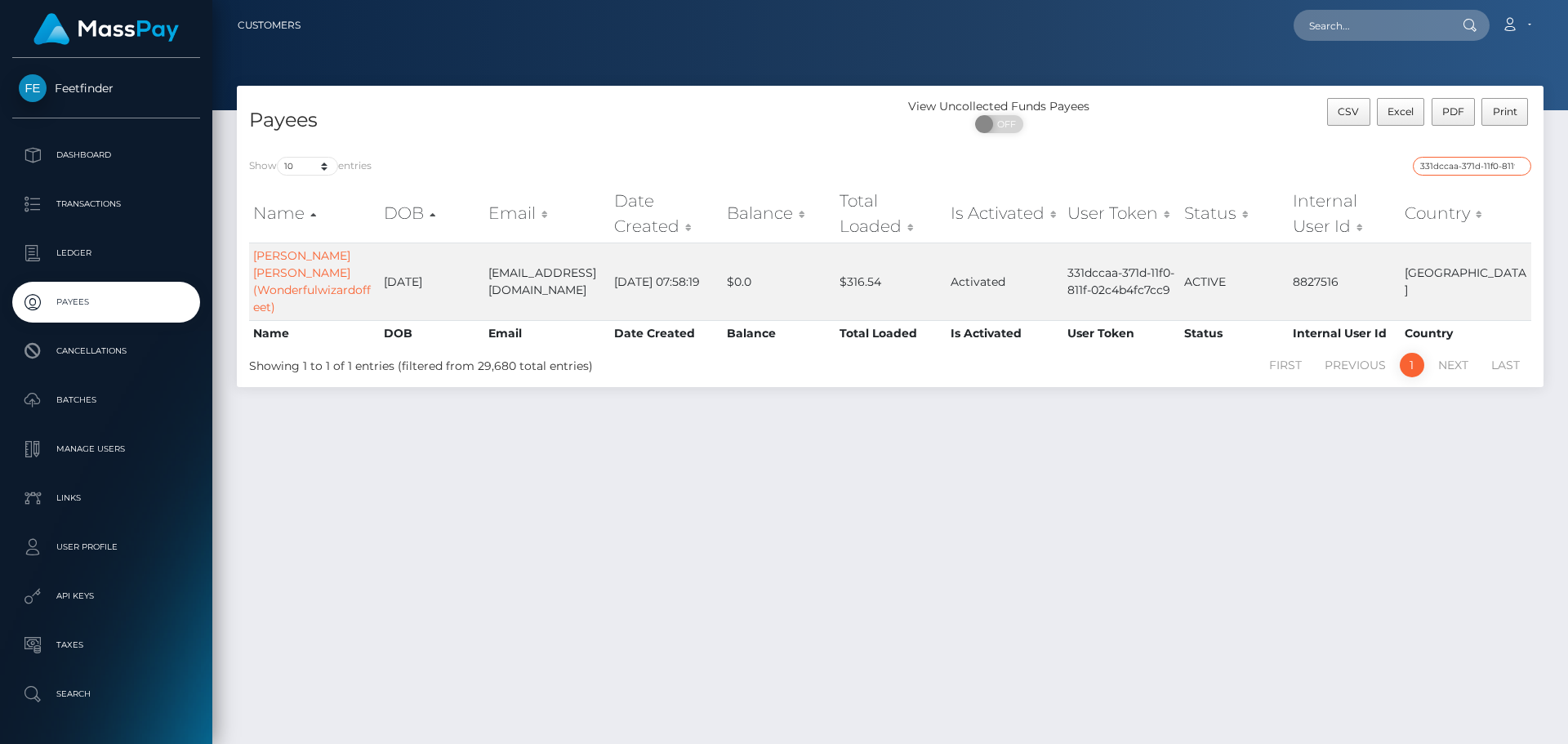
click at [1485, 166] on input "331dccaa-371d-11f0-811f-02c4b4fc7cc9" at bounding box center [1472, 165] width 118 height 18
paste input "d4d4c9f3-83fa-11f0-8023-0266f44cc27"
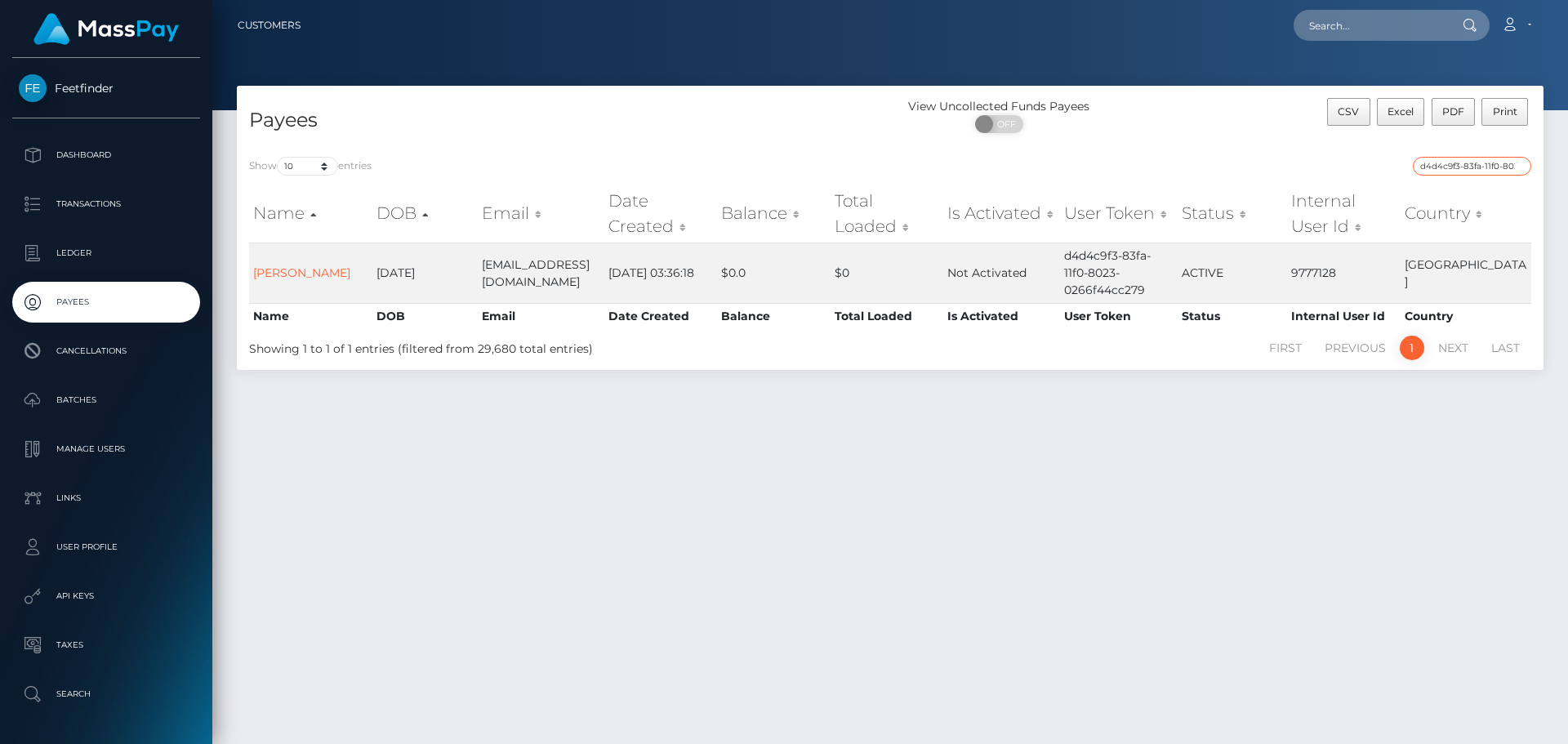
click at [1485, 164] on input "d4d4c9f3-83fa-11f0-8023-0266f44cc279" at bounding box center [1472, 165] width 118 height 18
paste input "36f8d444-91aa-11f0-bd85-0694aced620b"
click at [1469, 165] on input "36f8d444-91aa-11f0-bd85-0694aced620b" at bounding box center [1472, 165] width 118 height 18
paste input "85cdc92e-86b0-11f0-8023-0266f44cc279"
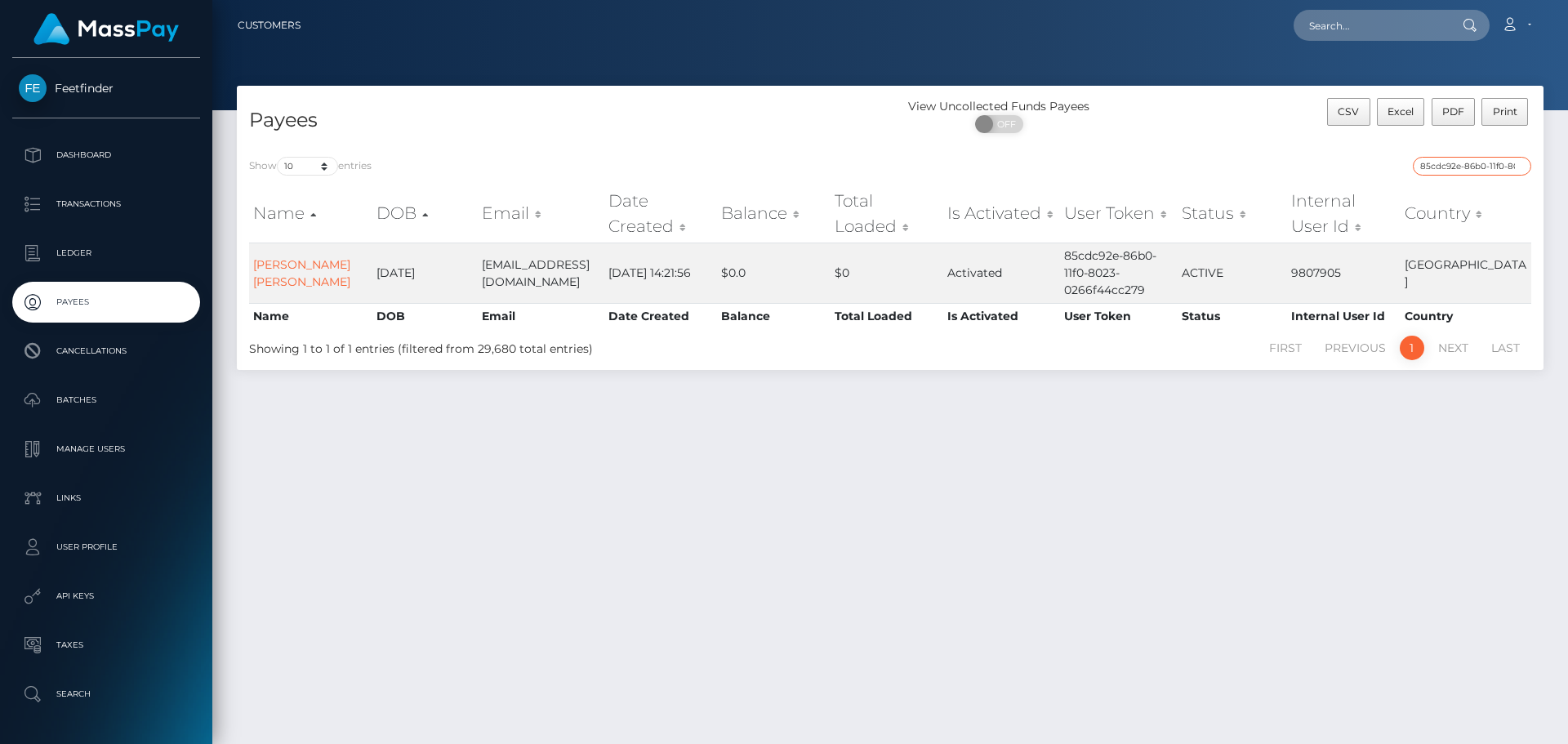
click at [1474, 167] on input "85cdc92e-86b0-11f0-8023-0266f44cc279" at bounding box center [1472, 165] width 118 height 18
paste input "d8e5f074-408e-11f0-bf09-062f66d36555"
click at [1488, 169] on input "d8e5f074-408e-11f0-bf09-062f66d36555" at bounding box center [1472, 165] width 118 height 18
paste input "e9edbef7-38e2-11f0-811f-02c4b4fc7cc9"
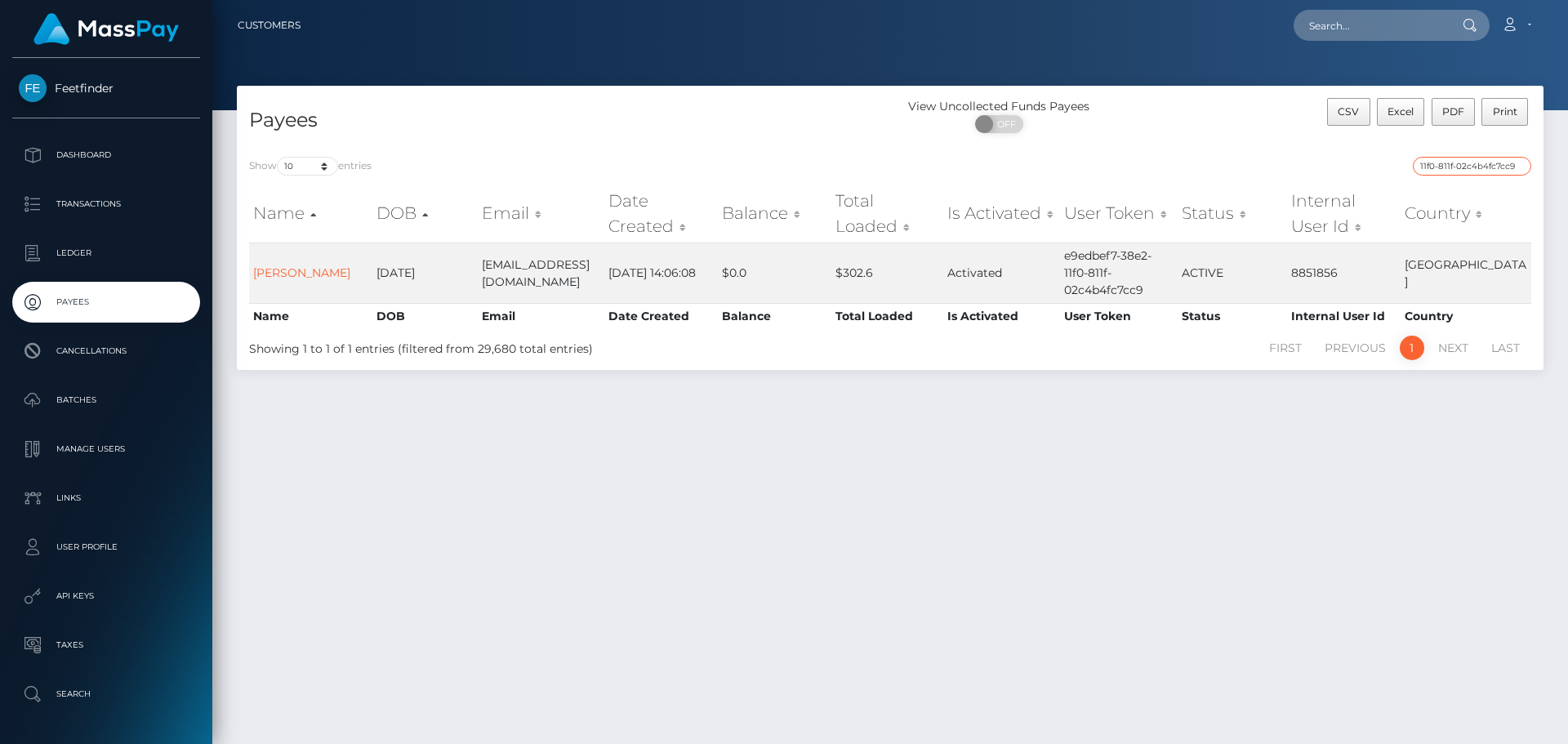
type input "e9edbef7-38e2-11f0-811f-02c4b4fc7cc9"
click at [295, 280] on link "Thibaut Montbroussous" at bounding box center [302, 273] width 97 height 15
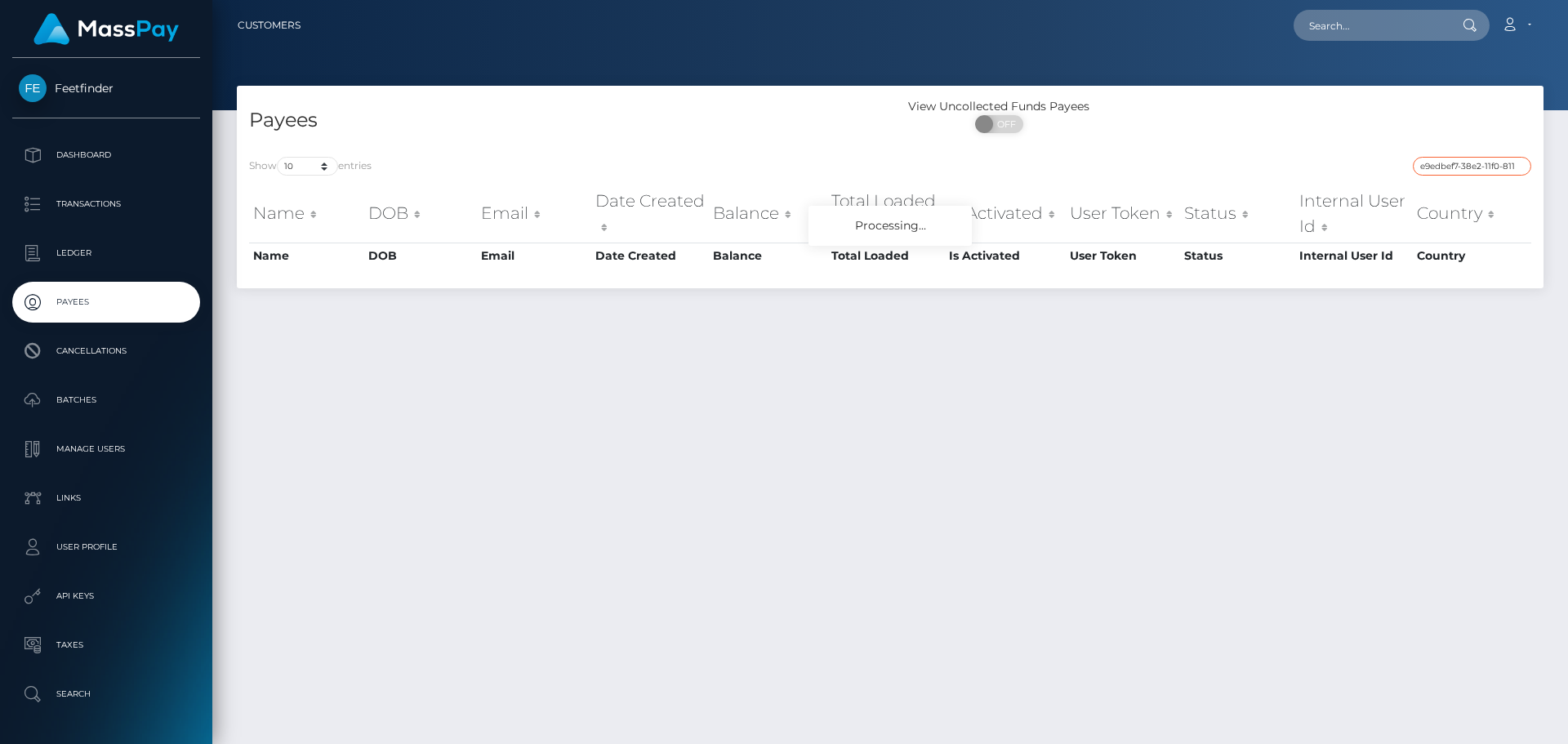
click at [1454, 170] on input "e9edbef7-38e2-11f0-811f-02c4b4fc7cc9" at bounding box center [1472, 165] width 118 height 18
paste input "359eab6f-88ed-11f0-8023-0266f44cc27"
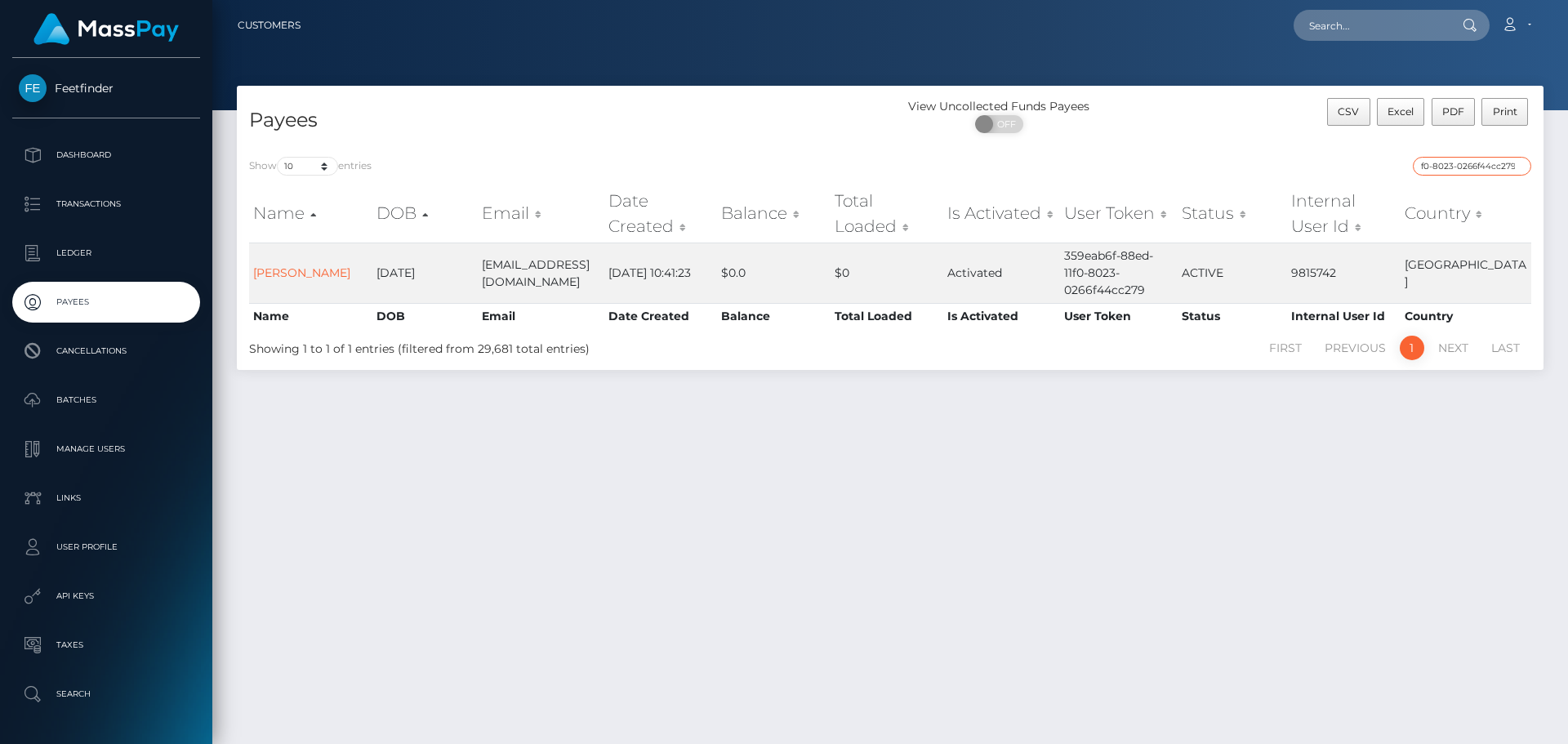
click at [1457, 173] on input "359eab6f-88ed-11f0-8023-0266f44cc279" at bounding box center [1472, 165] width 118 height 18
click at [1488, 167] on input "359eab6f-88ed-11f0-8023-0266f44cc279" at bounding box center [1472, 165] width 118 height 18
paste input "284e5fcd-7ef7"
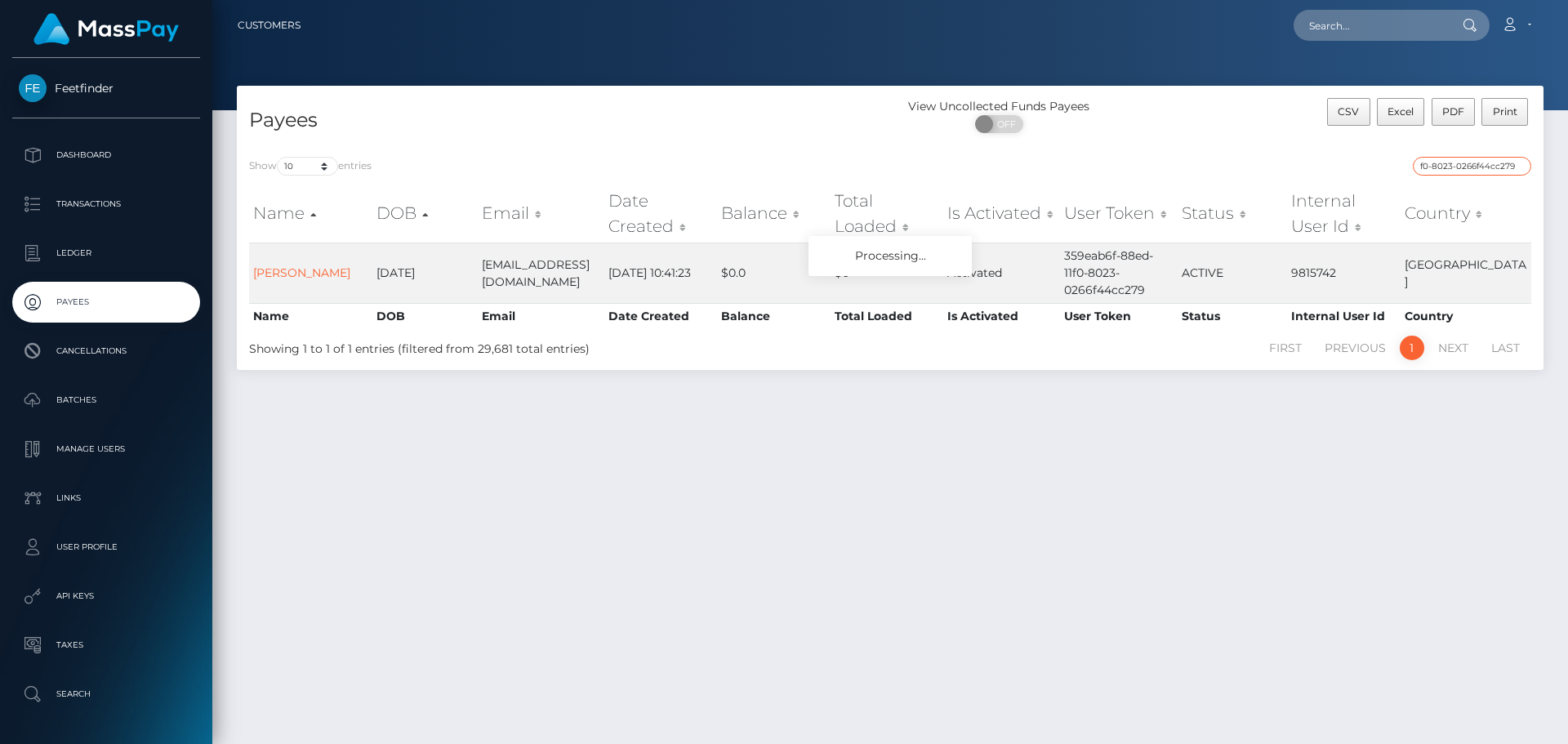
type input "284e5fcd-7ef7-11f0-8023-0266f44cc279"
click at [1516, 165] on input "284e5fcd-7ef7-11f0-8023-0266f44cc279" at bounding box center [1472, 165] width 118 height 18
click at [1515, 165] on input "search" at bounding box center [1472, 165] width 118 height 18
paste input "8b934fb5-902a-11f0-bd85-0694aced620b"
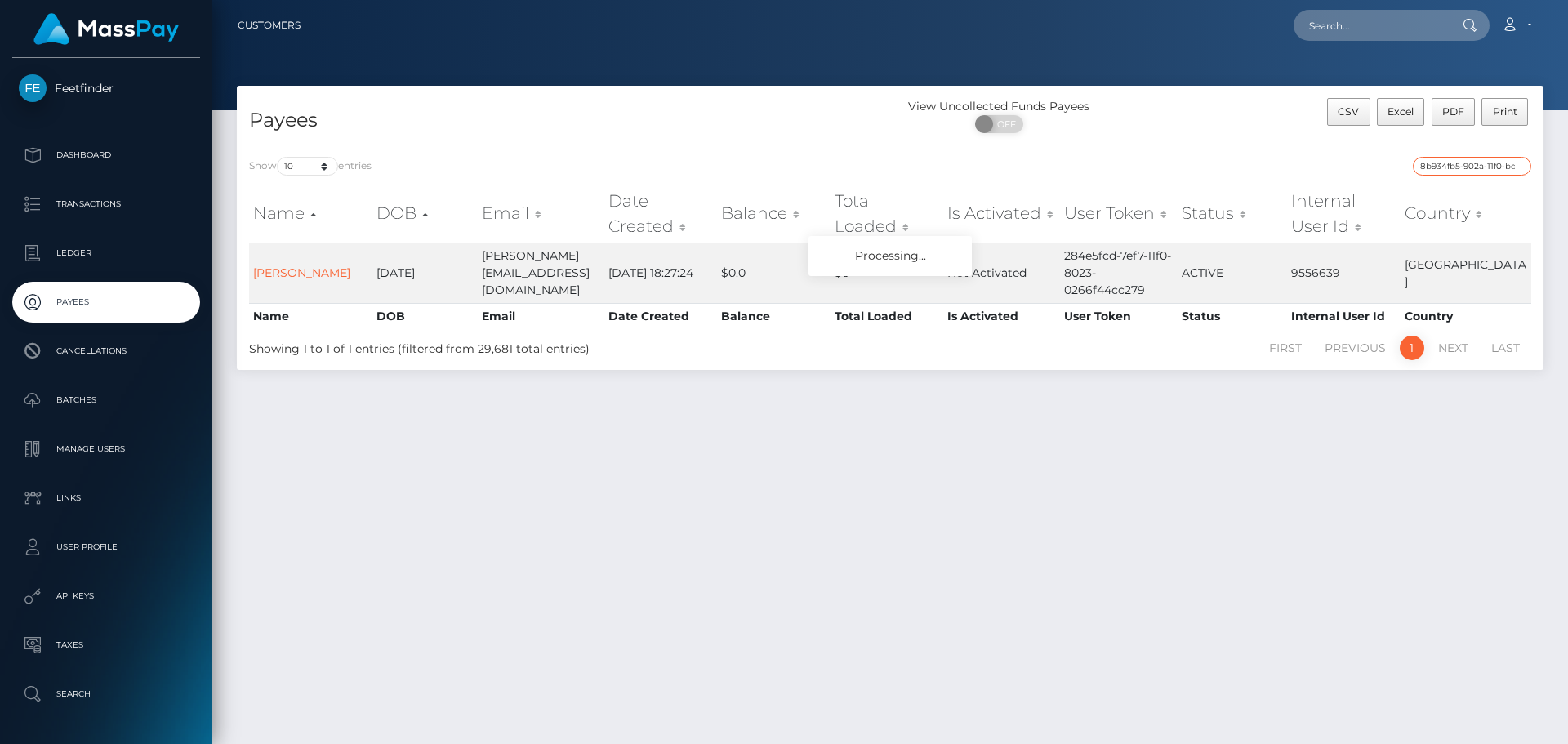
scroll to position [0, 79]
type input "8b934fb5-902a-11f0-bd85-0694aced620b"
click at [1516, 167] on input "8b934fb5-902a-11f0-bd85-0694aced620b" at bounding box center [1472, 165] width 118 height 18
click at [1516, 164] on input "search" at bounding box center [1472, 165] width 118 height 18
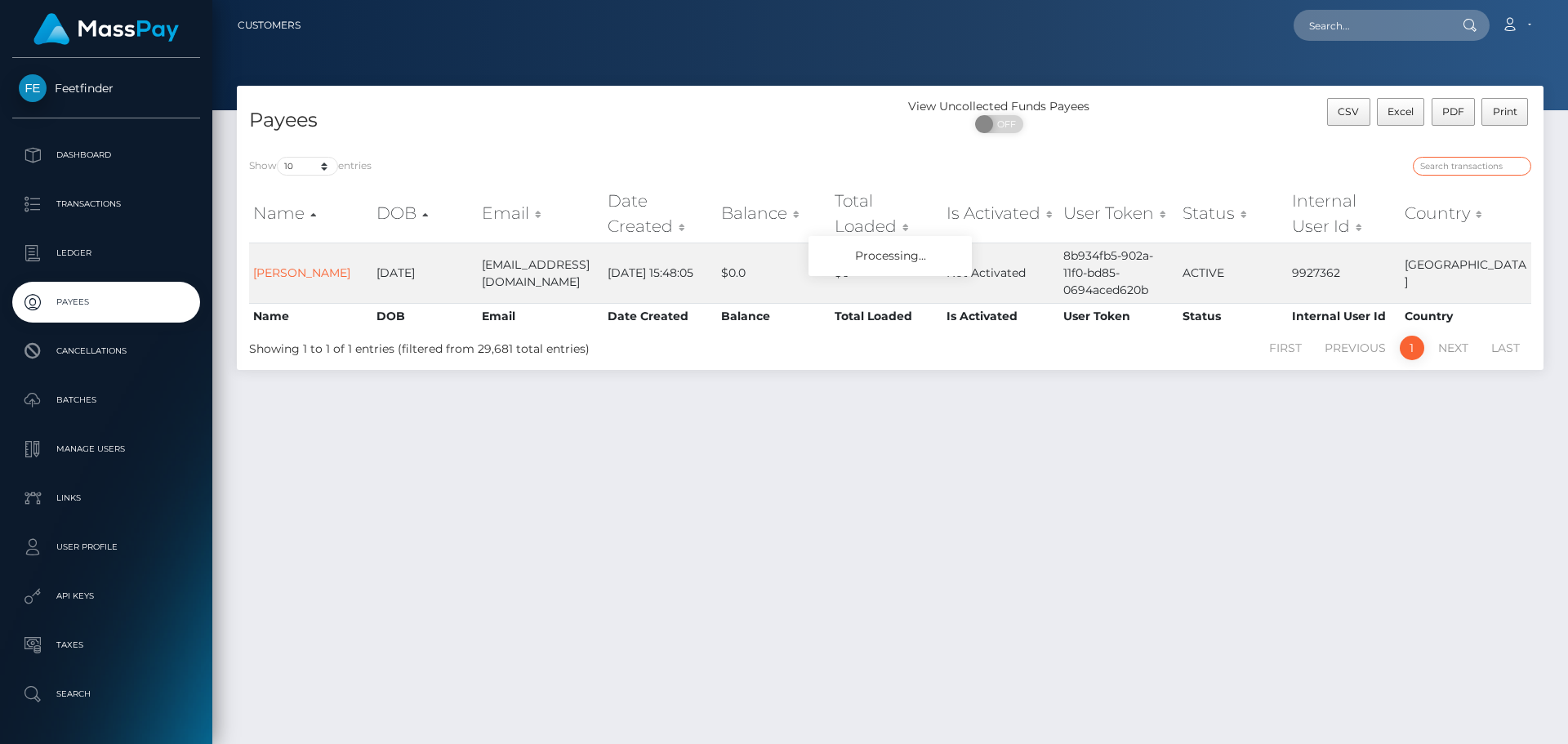
paste input "d171b1f5-8ce7-11f0-bd85-0694aced620b"
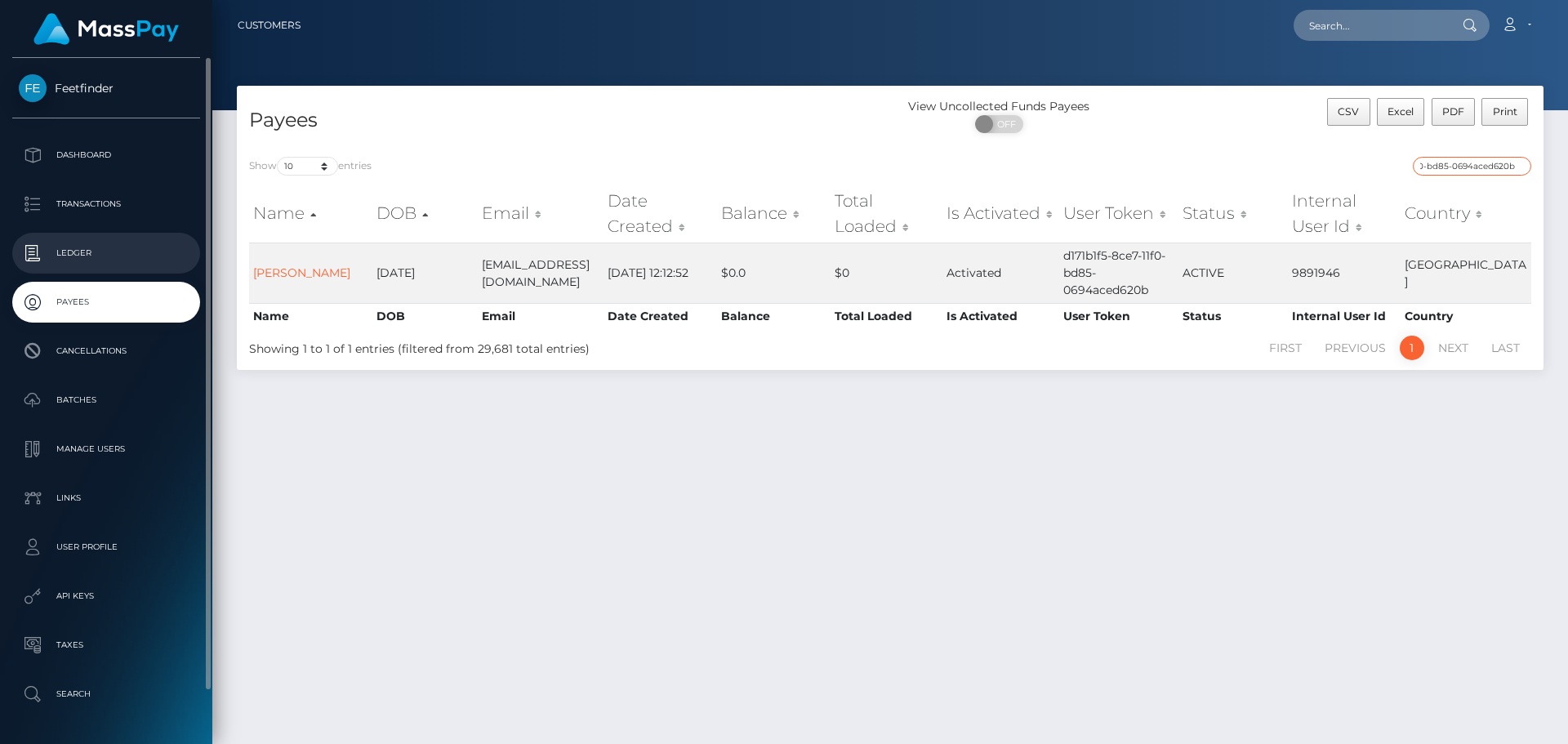
type input "d171b1f5-8ce7-11f0-bd85-0694aced620b"
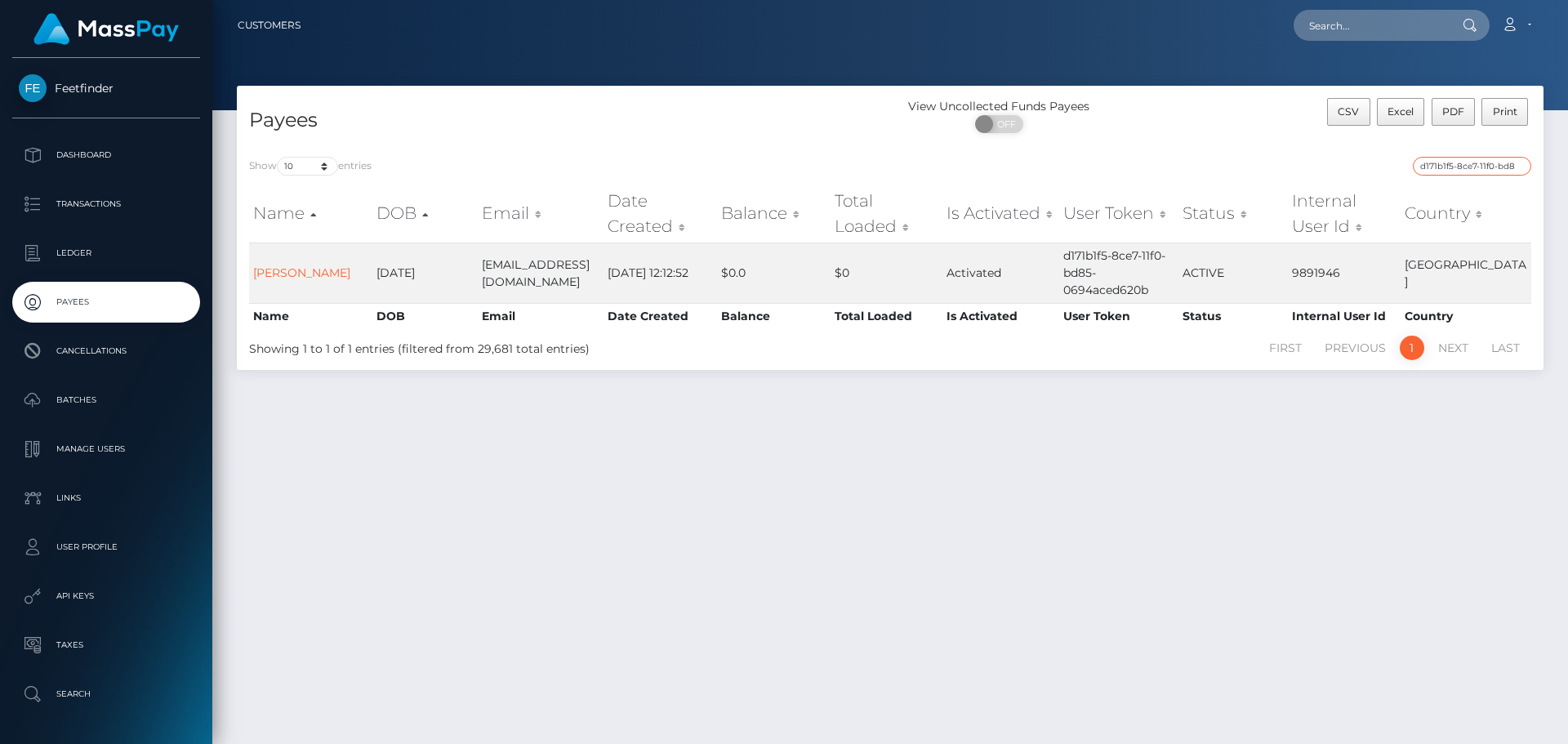
click at [1464, 161] on input "d171b1f5-8ce7-11f0-bd85-0694aced620b" at bounding box center [1472, 165] width 118 height 18
click at [1455, 163] on input "d171b1f5-8ce7-11f0-bd85-0694aced620b" at bounding box center [1472, 165] width 118 height 18
click at [1517, 166] on input "d171b1f5-8ce7-11f0-bd85-0694aced620b" at bounding box center [1472, 165] width 118 height 18
click at [1493, 166] on input "search" at bounding box center [1472, 165] width 118 height 18
paste input "4b53f95e-89c7-11f0-8023-0266f44cc279"
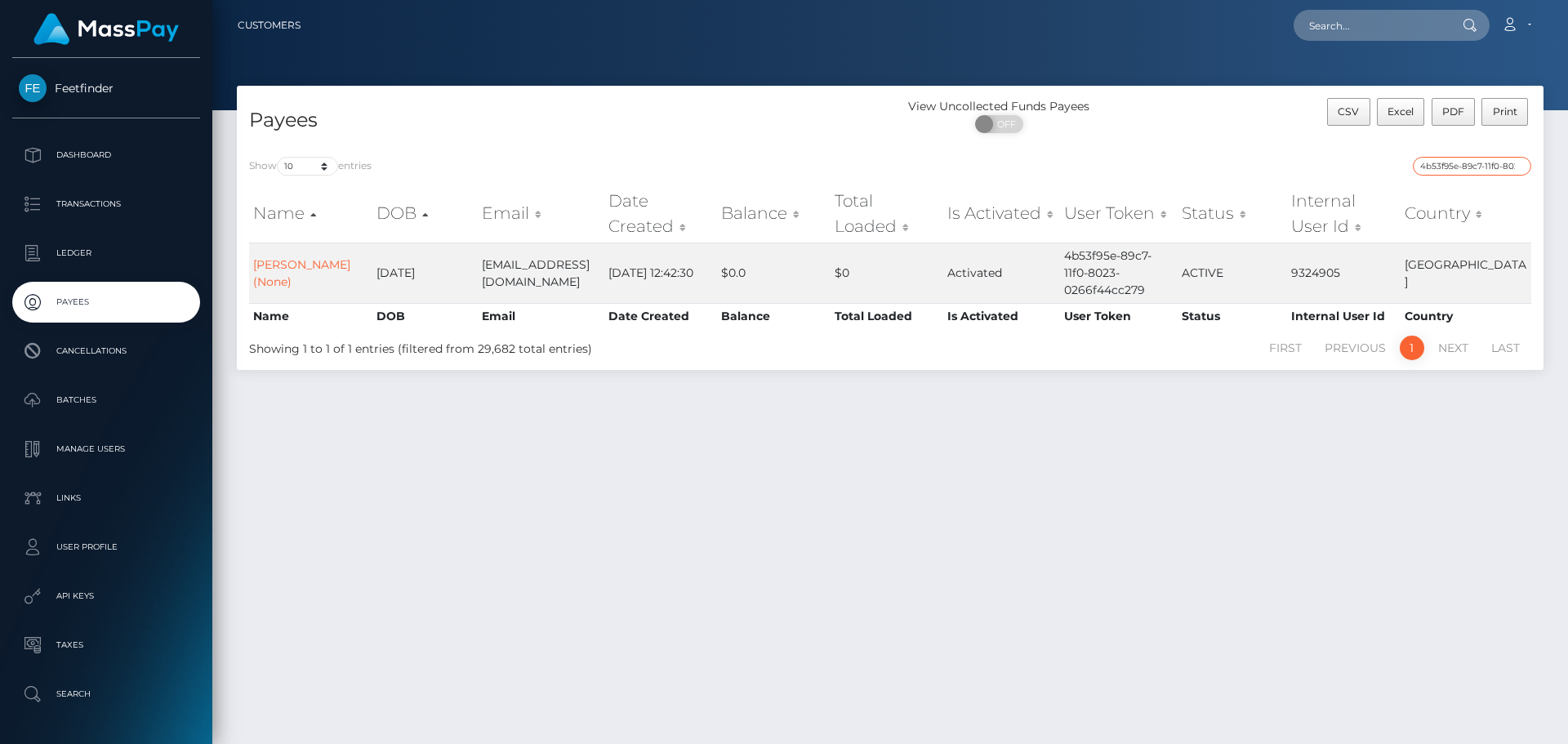
click at [1489, 157] on input "4b53f95e-89c7-11f0-8023-0266f44cc279" at bounding box center [1472, 165] width 118 height 18
paste input "95004277-88e3"
click at [1457, 160] on input "95004277-88e3-11f0-8023-0266f44cc279" at bounding box center [1472, 165] width 118 height 18
paste input "1253103f-7888-11f0-970"
click at [1471, 166] on input "1253103f-7888-11f0-9703-0266f44cc279" at bounding box center [1472, 165] width 118 height 18
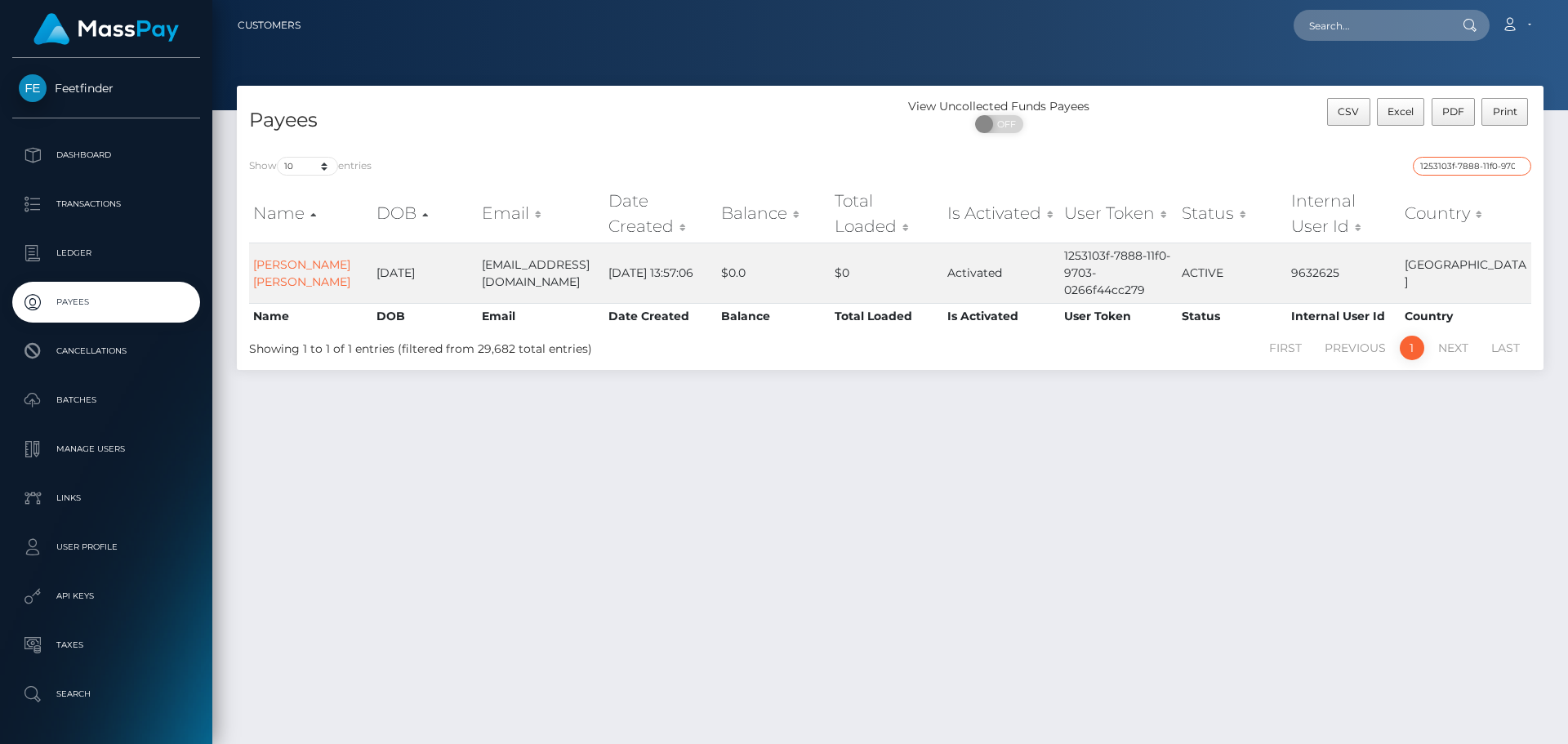
paste input "8428c105-8652-11f0-802"
click at [1467, 163] on input "8428c105-8652-11f0-8023-0266f44cc279" at bounding box center [1472, 165] width 118 height 18
paste input "6df71323-3f88-11f0-bf09-062f66d36555"
click at [1474, 167] on input "6df71323-3f88-11f0-bf09-062f66d36555" at bounding box center [1472, 165] width 118 height 18
paste input "38053d10-8697-11f0-8023-0266f44cc279"
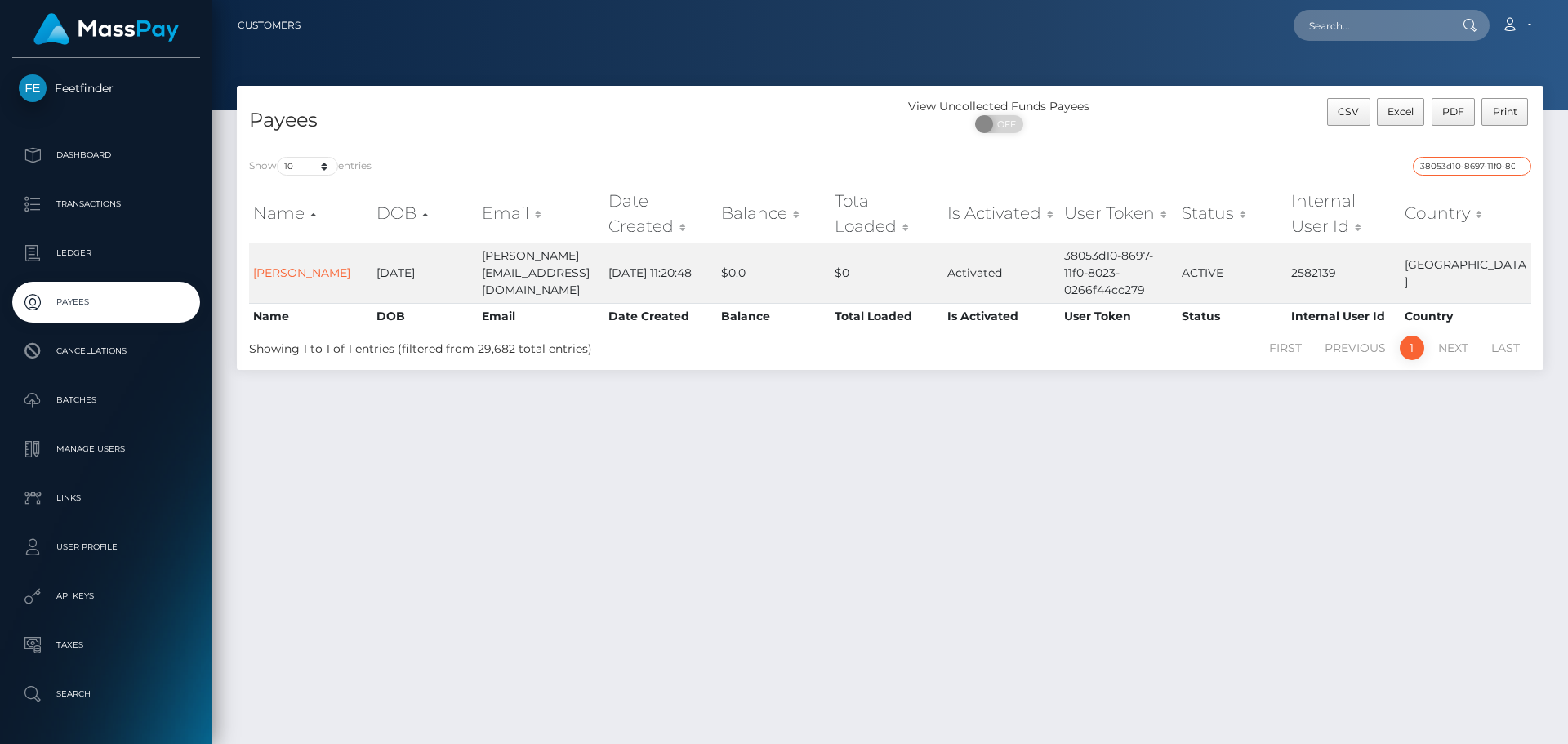
click at [1439, 168] on input "38053d10-8697-11f0-8023-0266f44cc279" at bounding box center [1472, 165] width 118 height 18
paste input "945dd787-8dc7-11f0-bd85-0694aced620b"
click at [1452, 165] on input "945dd787-8dc7-11f0-bd85-0694aced620b" at bounding box center [1472, 165] width 118 height 18
paste input "2834c387-25a9-11f0-8906-06cab49e8a05"
click at [1478, 167] on input "2834c387-25a9-11f0-8906-06cab49e8a05" at bounding box center [1472, 165] width 118 height 18
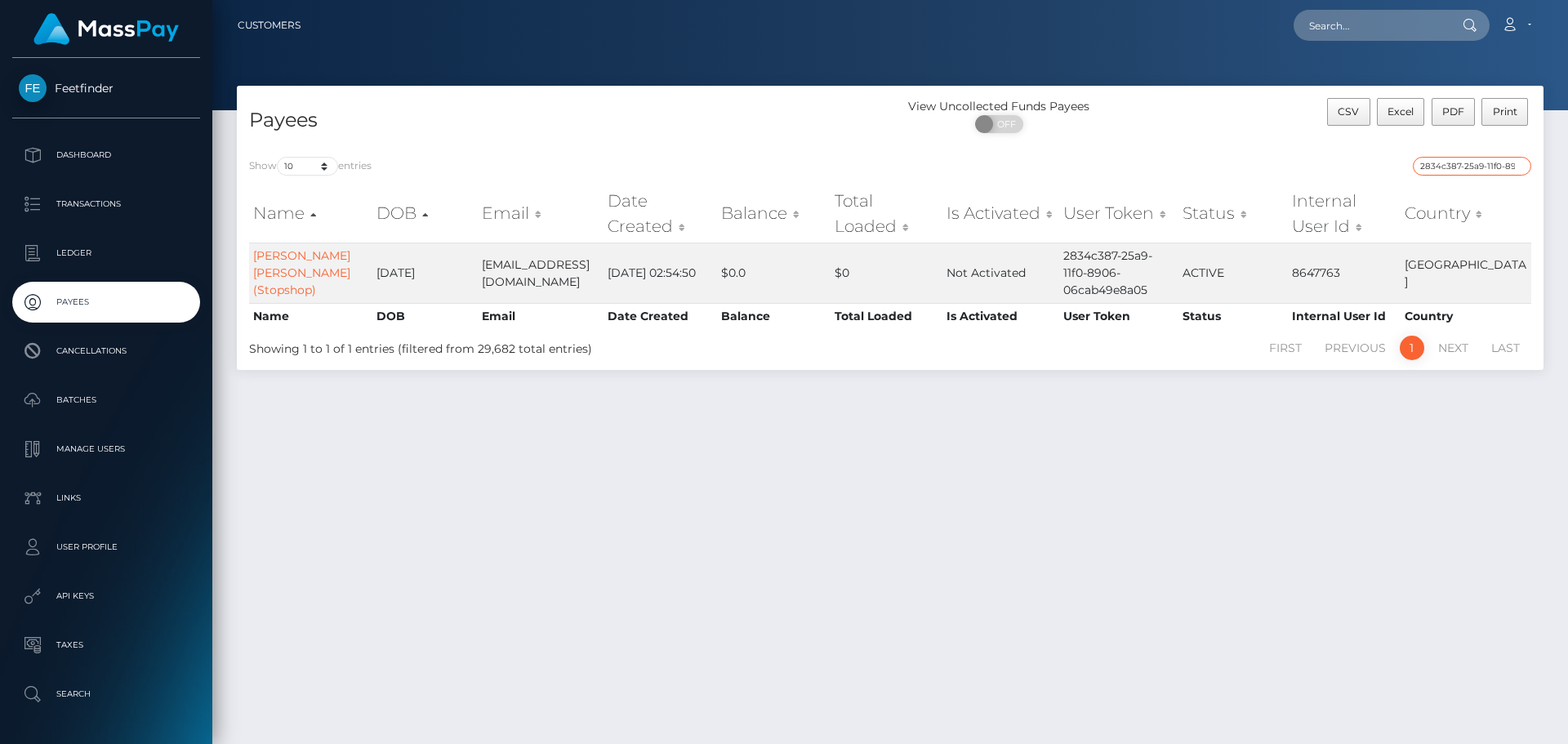
paste input "c647dae-781b-11f0-9703-0266f44cc279"
click at [1450, 165] on input "2c647dae-781b-11f0-9703-0266f44cc279" at bounding box center [1472, 165] width 118 height 18
paste input "577b8aff-2123-11f0-8906-06cab49e8a05"
click at [1463, 172] on input "577b8aff-2123-11f0-8906-06cab49e8a05" at bounding box center [1472, 165] width 118 height 18
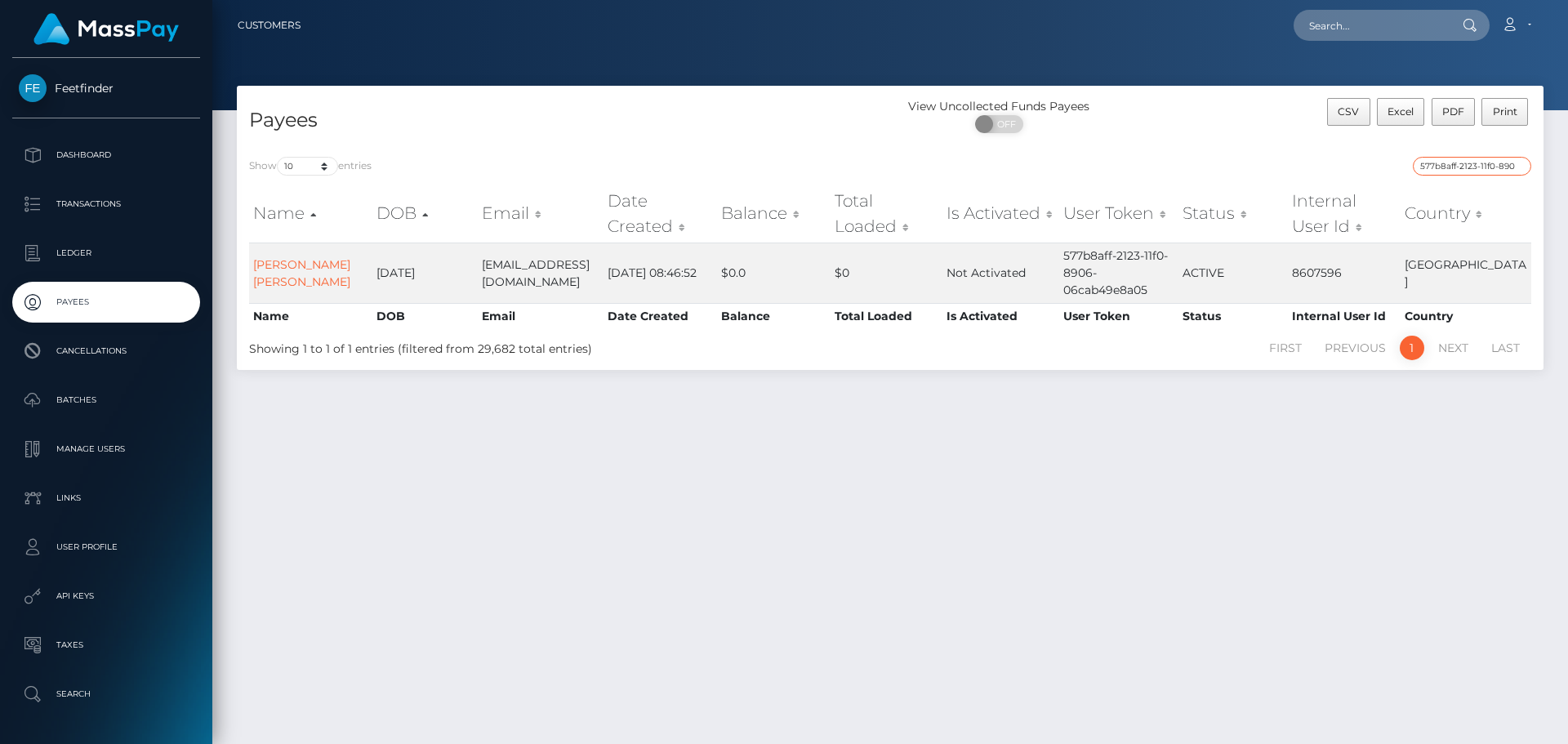
paste input "6593e476-8019-11f0-8023-0266f44cc279"
type input "6593e476-8019-11f0-8023-0266f44cc279"
